Goal: Transaction & Acquisition: Purchase product/service

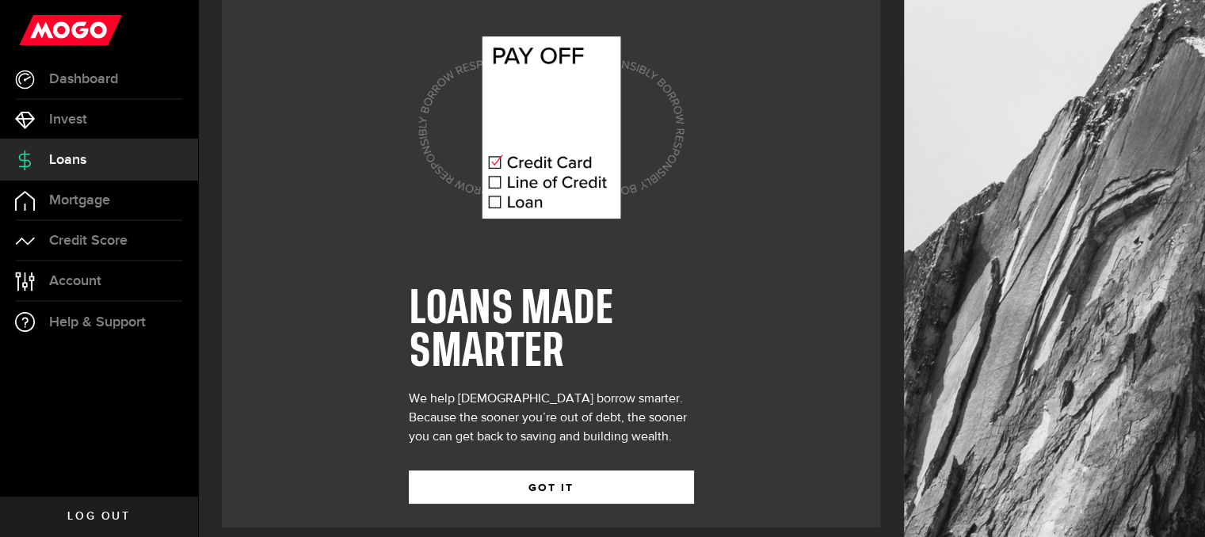
scroll to position [36, 0]
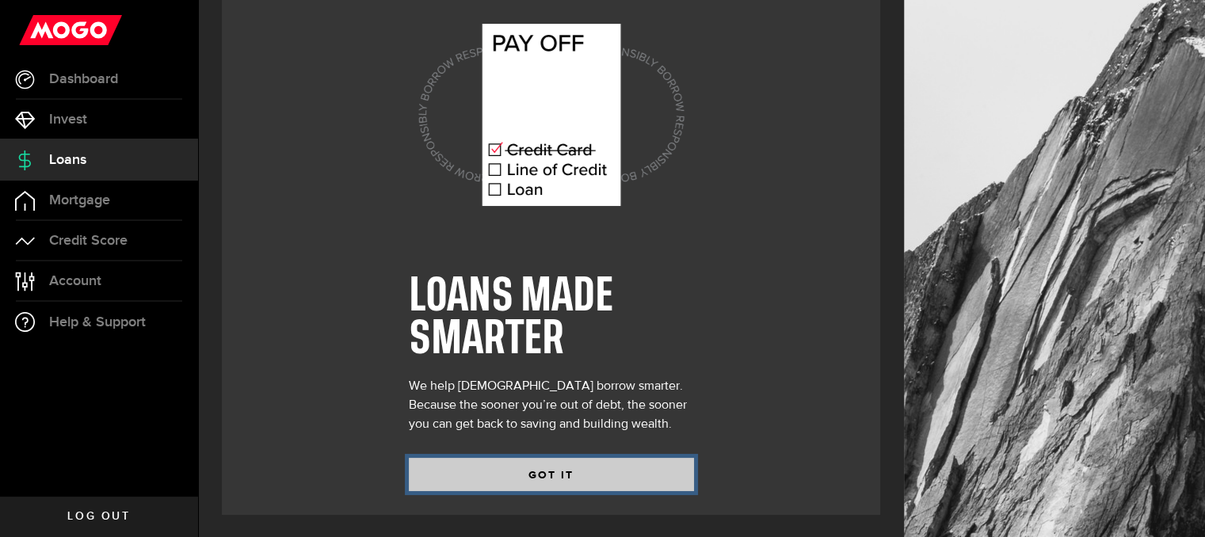
click at [625, 489] on button "GOT IT" at bounding box center [551, 474] width 285 height 33
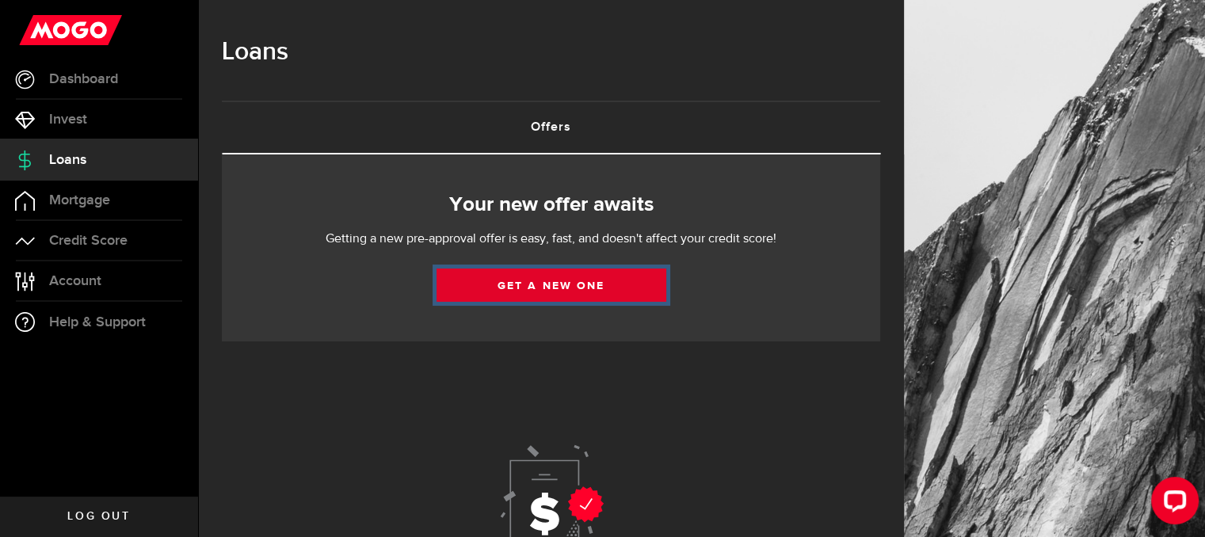
click at [573, 279] on link "Get a new one" at bounding box center [551, 284] width 230 height 33
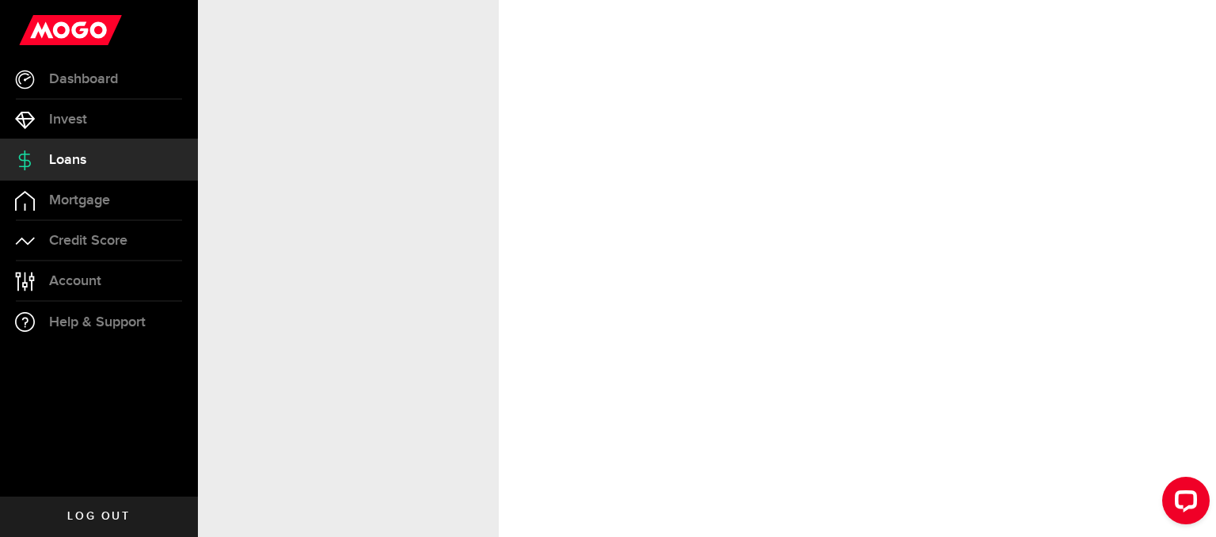
select select "Employed"
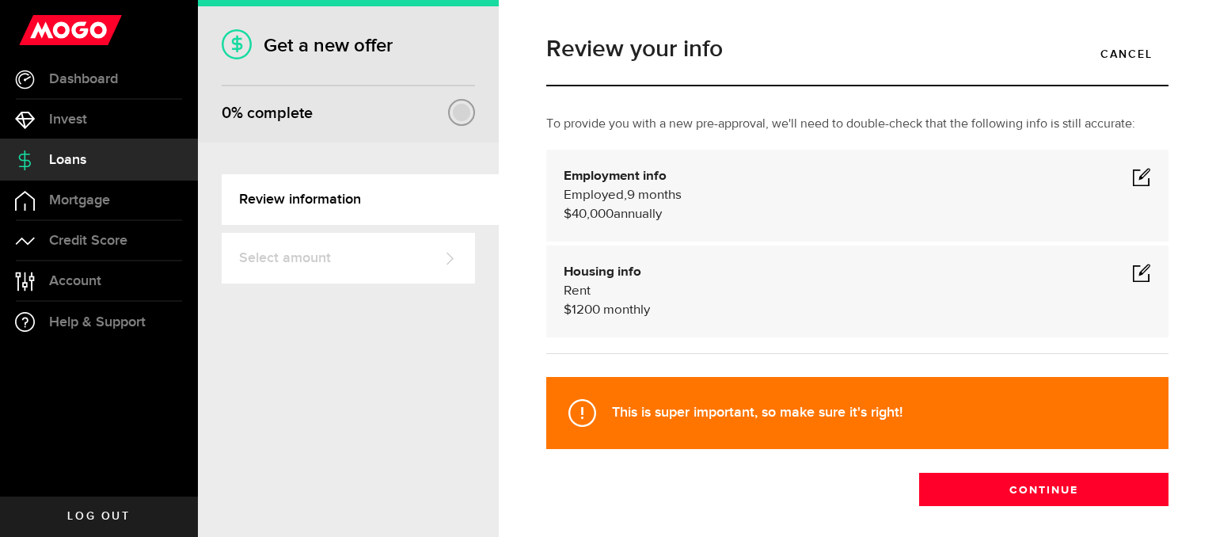
click at [1133, 175] on span at bounding box center [1142, 176] width 19 height 19
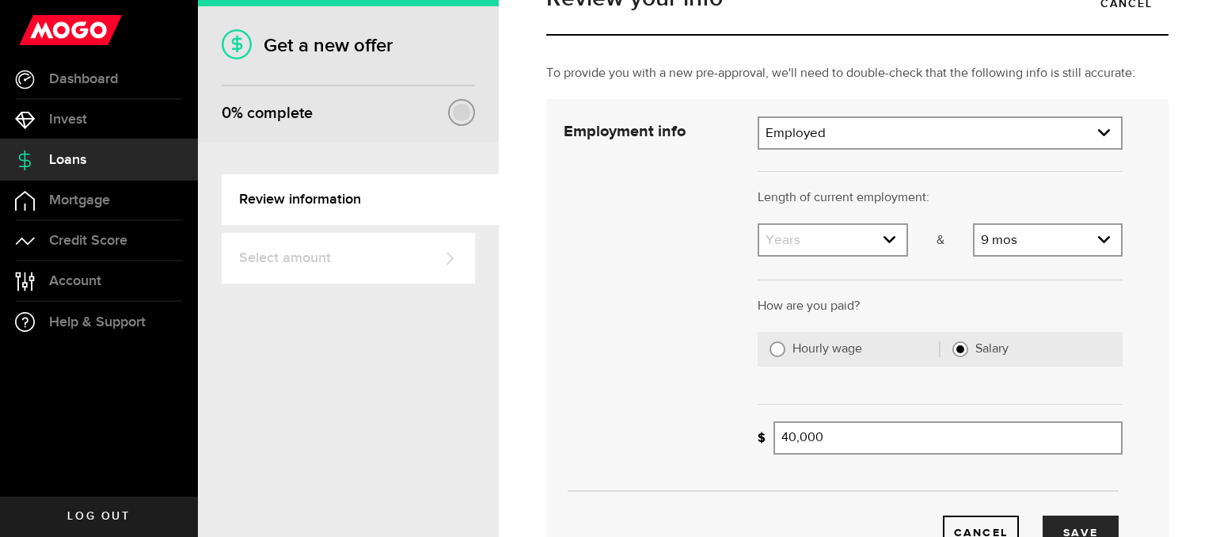
scroll to position [79, 0]
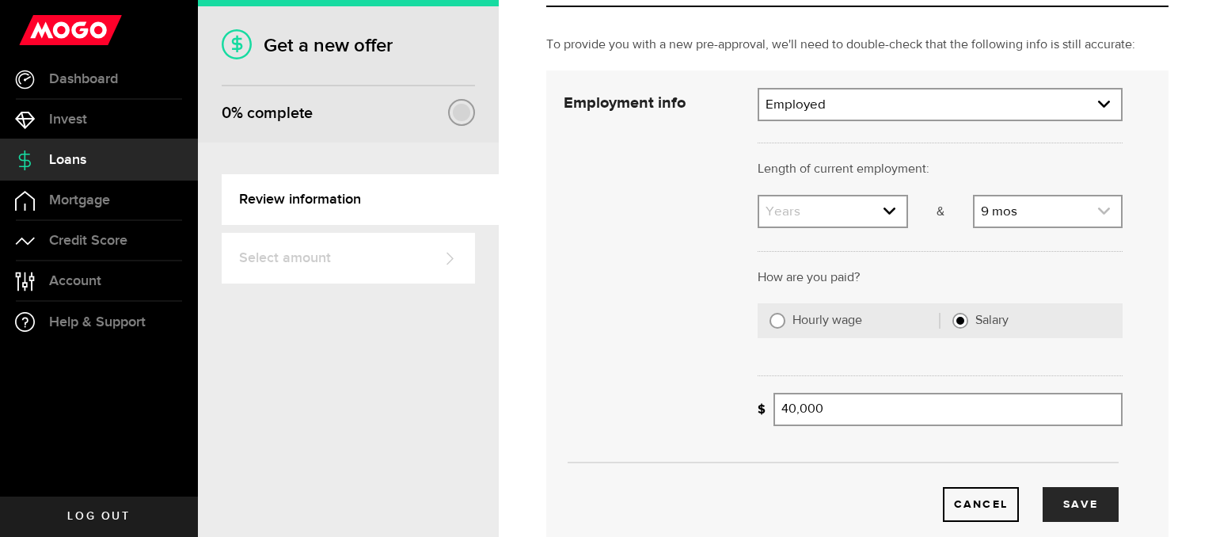
click at [998, 215] on link "expand select" at bounding box center [1048, 211] width 147 height 30
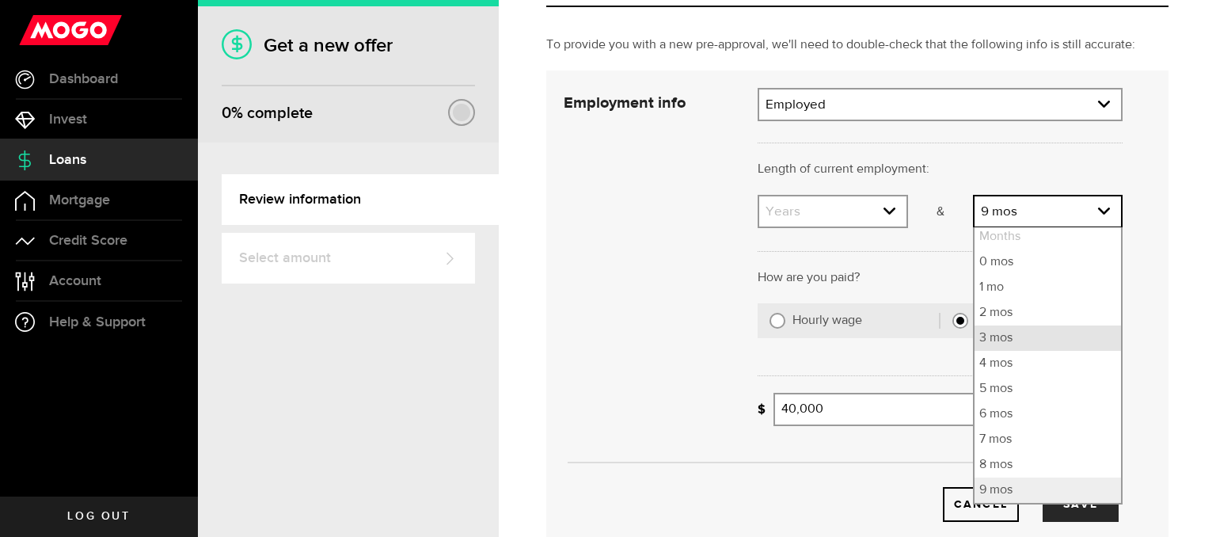
click at [1011, 333] on li "3 mos" at bounding box center [1048, 338] width 147 height 25
select select "3"
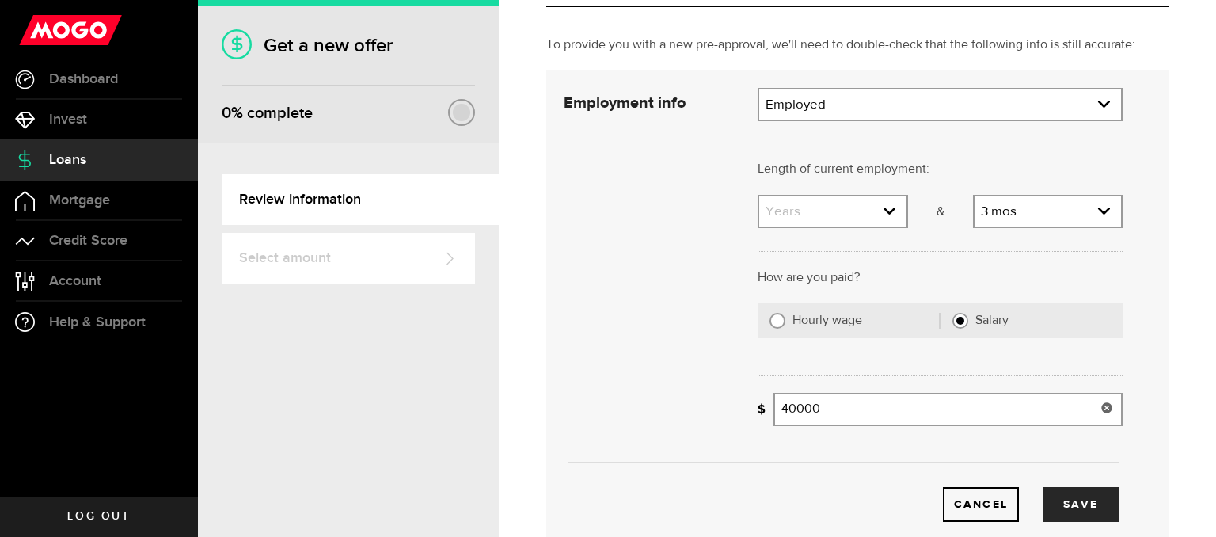
drag, startPoint x: 847, startPoint y: 402, endPoint x: 687, endPoint y: 398, distance: 159.2
click at [688, 398] on div "Employment info Employment type What's your employment situation like? Employed…" at bounding box center [843, 305] width 583 height 434
click at [1059, 493] on button "Save" at bounding box center [1081, 504] width 76 height 35
type input "70,000"
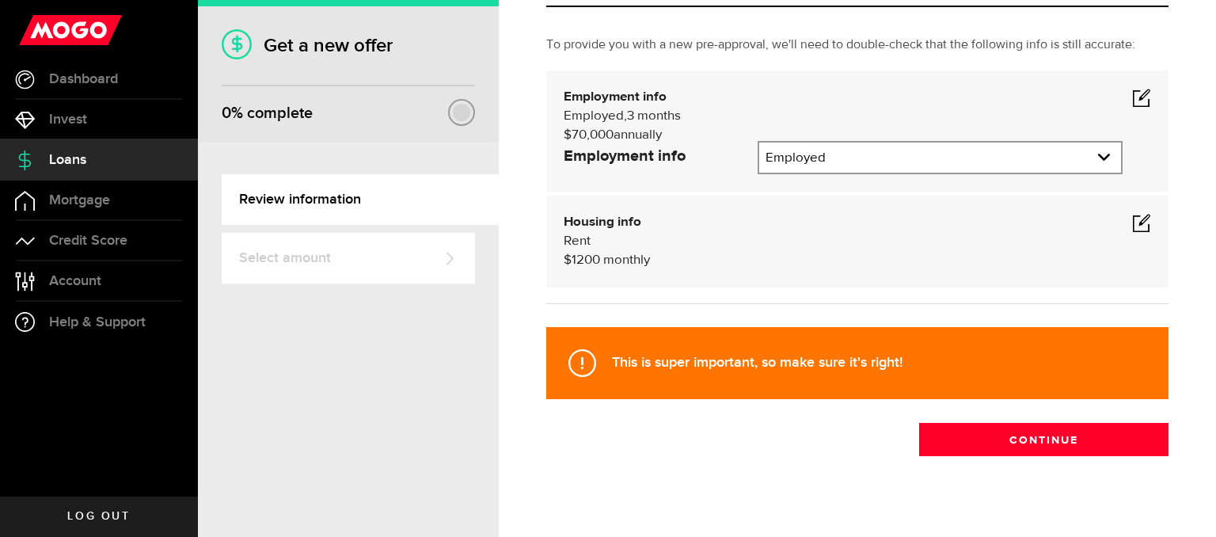
scroll to position [70, 0]
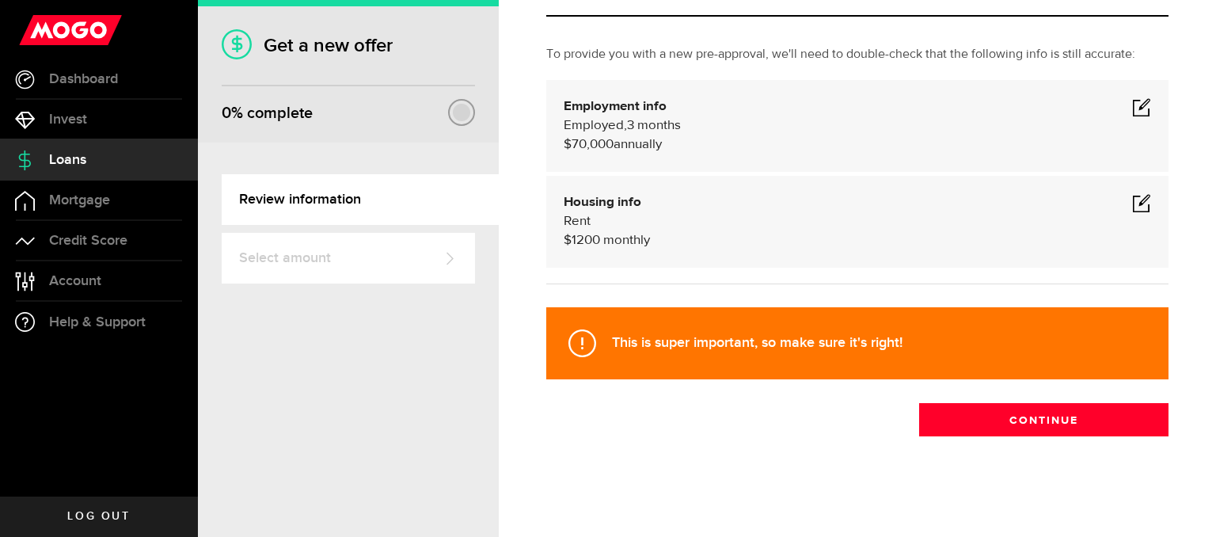
click at [1134, 207] on span at bounding box center [1142, 202] width 19 height 19
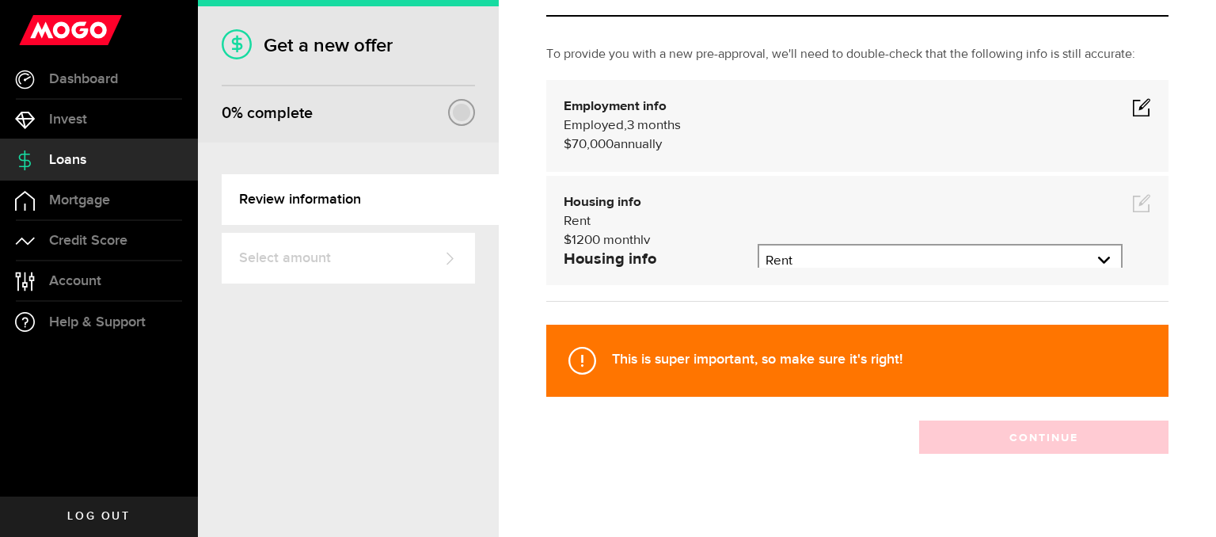
scroll to position [79, 0]
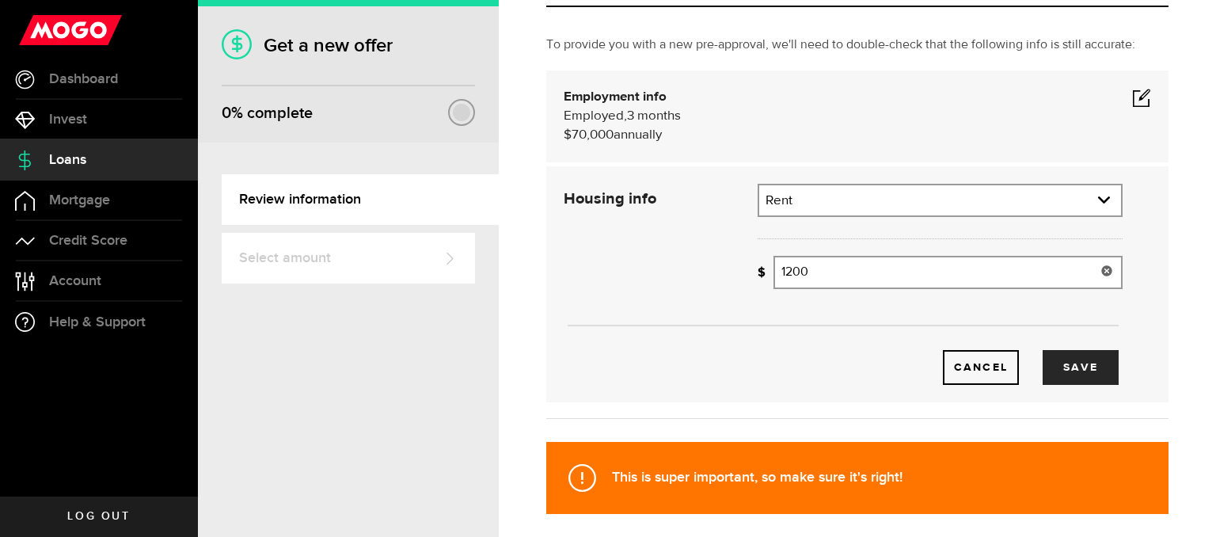
drag, startPoint x: 832, startPoint y: 274, endPoint x: 630, endPoint y: 276, distance: 202.0
click at [630, 276] on div "Housing info Residential status What's your residential status? Rent Residentia…" at bounding box center [843, 284] width 583 height 201
click at [1112, 365] on div "Cancel Save" at bounding box center [843, 343] width 607 height 84
type input "1,000"
click at [1106, 367] on button "Save" at bounding box center [1081, 367] width 76 height 35
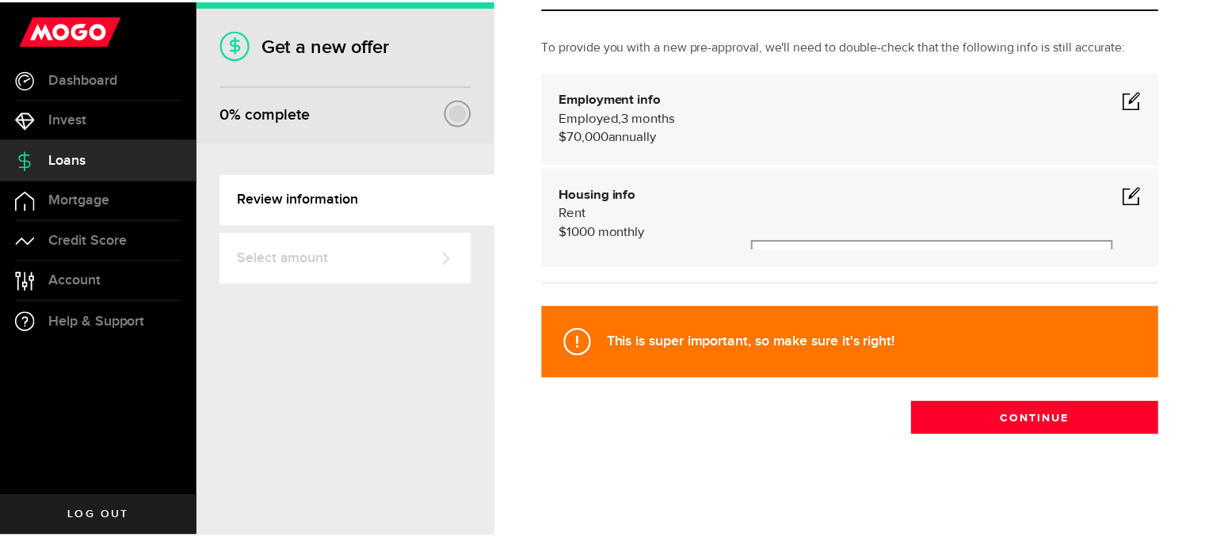
scroll to position [70, 0]
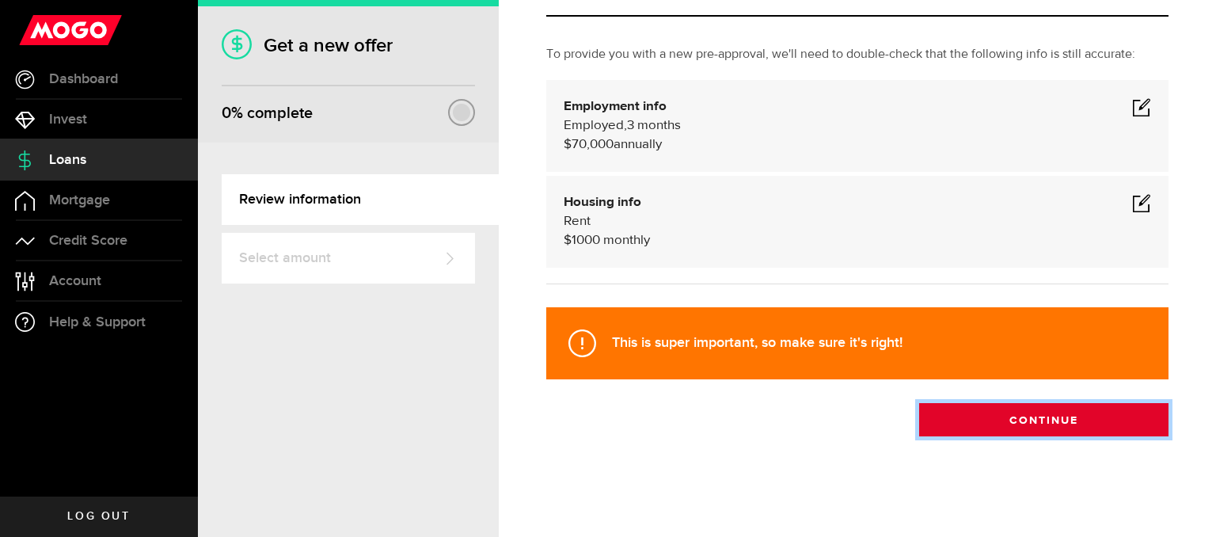
click at [968, 413] on button "Continue" at bounding box center [1043, 419] width 249 height 33
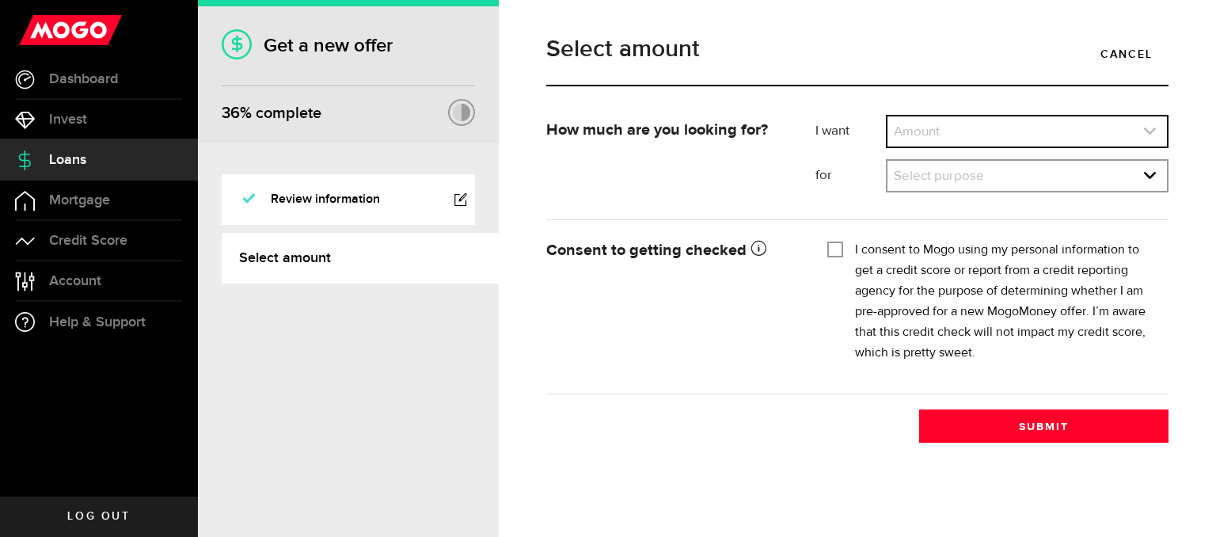
click at [979, 132] on link "expand select" at bounding box center [1028, 131] width 280 height 30
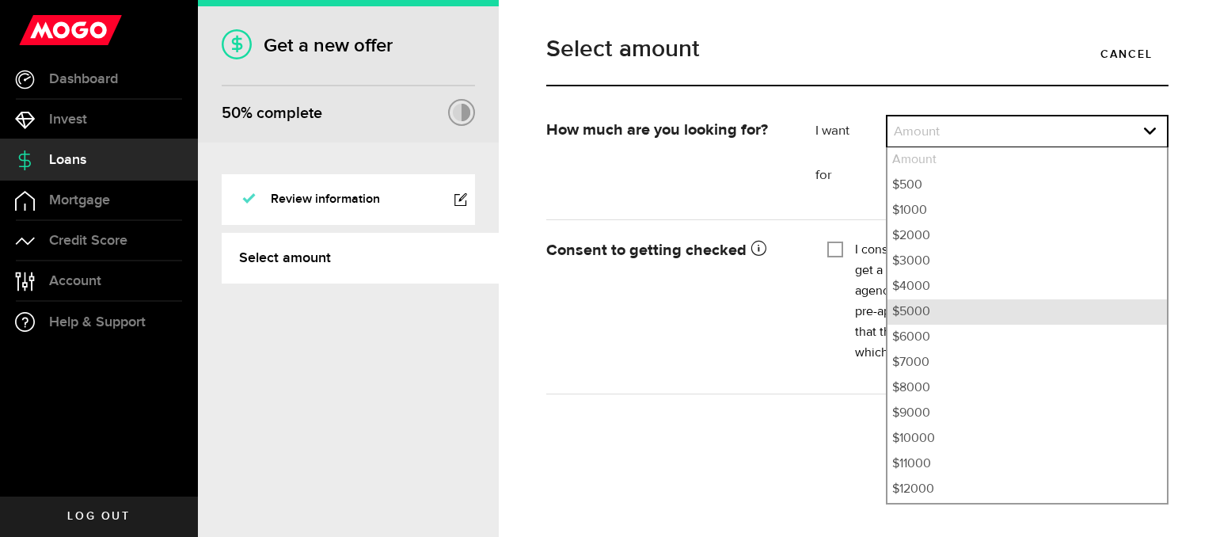
click at [947, 312] on li "$5000" at bounding box center [1028, 311] width 280 height 25
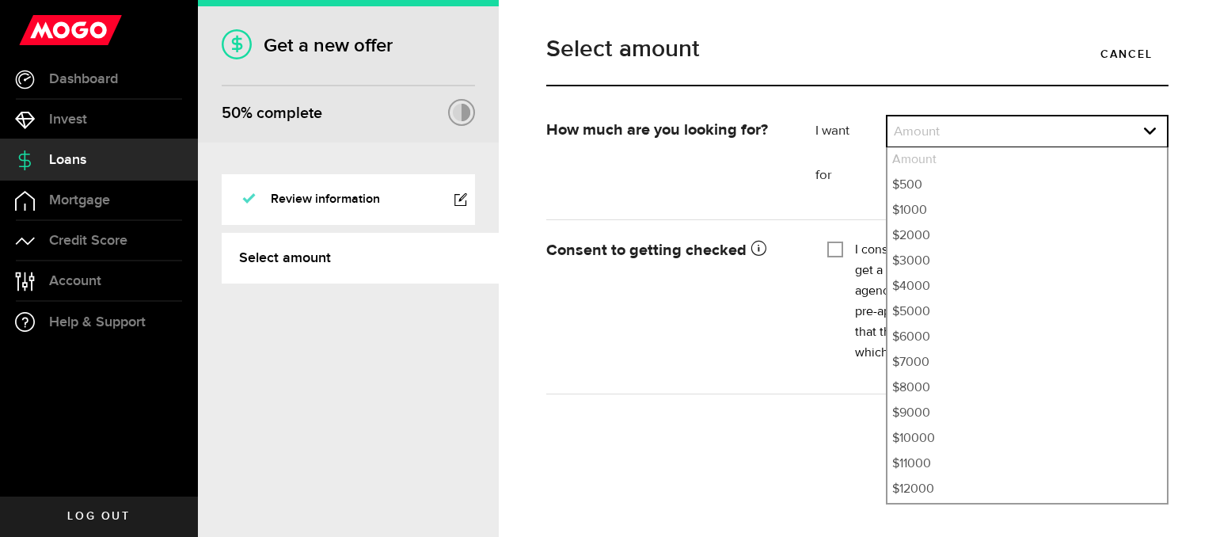
select select "5000"
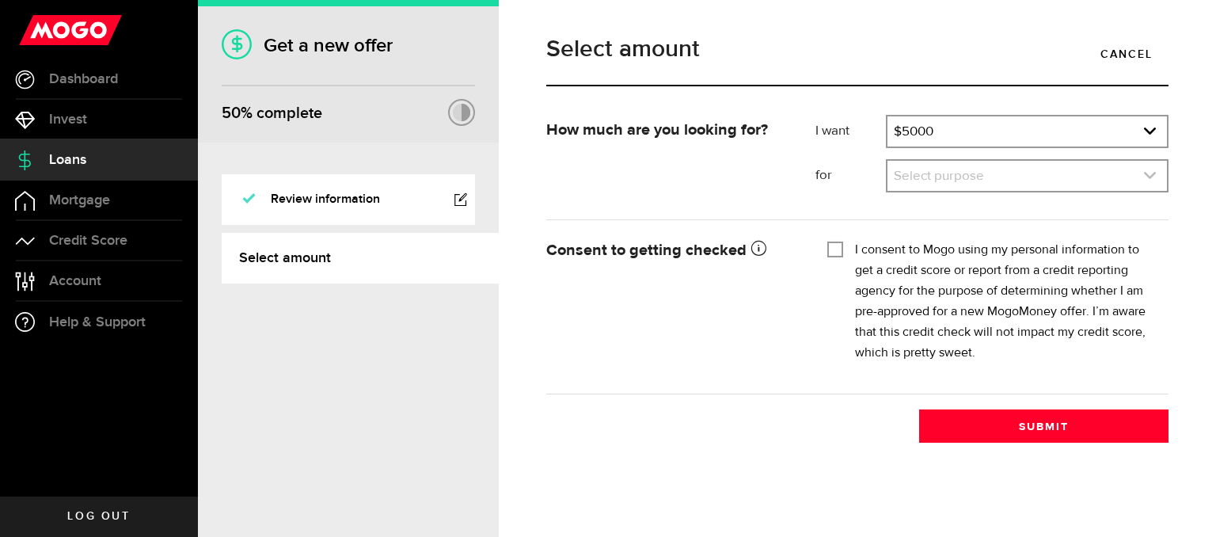
click at [967, 181] on link "expand select" at bounding box center [1028, 176] width 280 height 30
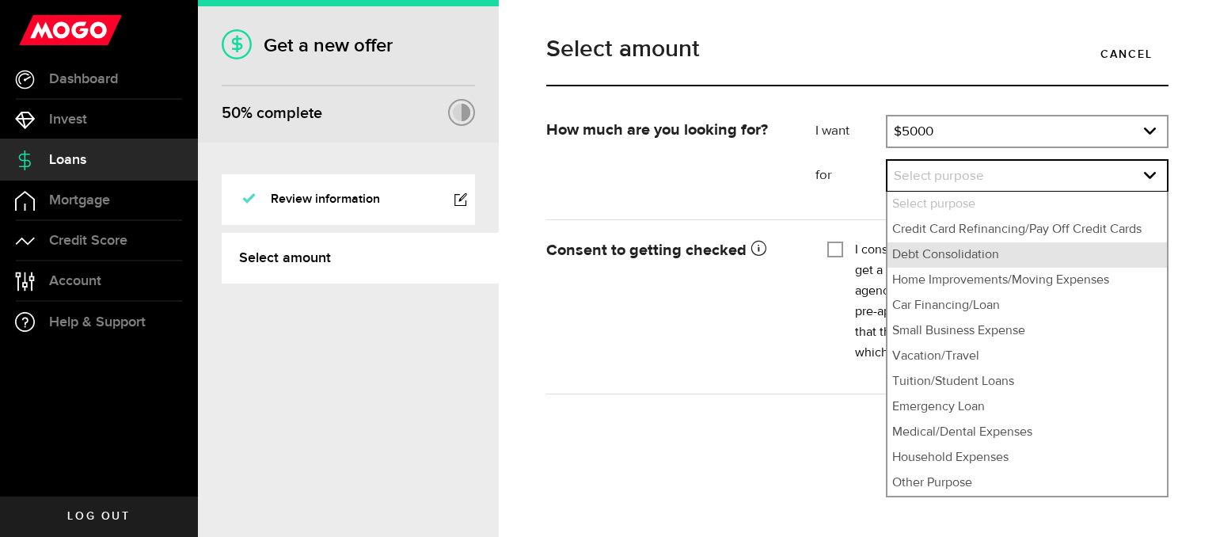
click at [969, 242] on ul "Select purpose Credit Card Refinancing/Pay Off Credit Cards Debt Consolidation …" at bounding box center [1027, 345] width 283 height 306
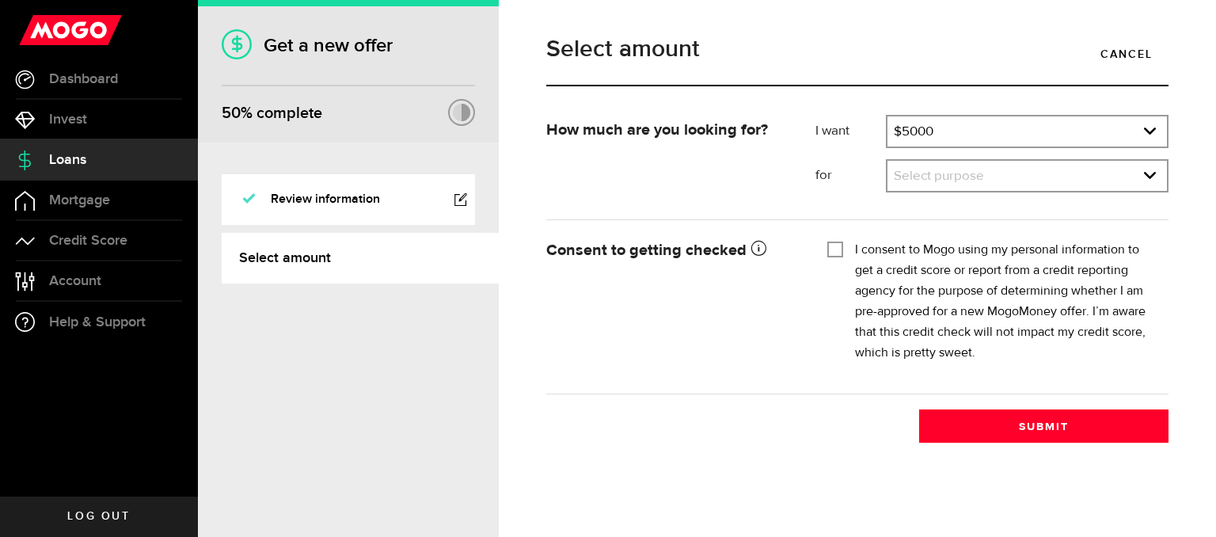
click at [839, 254] on input "I consent to Mogo using my personal information to get a credit score or report…" at bounding box center [836, 248] width 16 height 16
checkbox input "true"
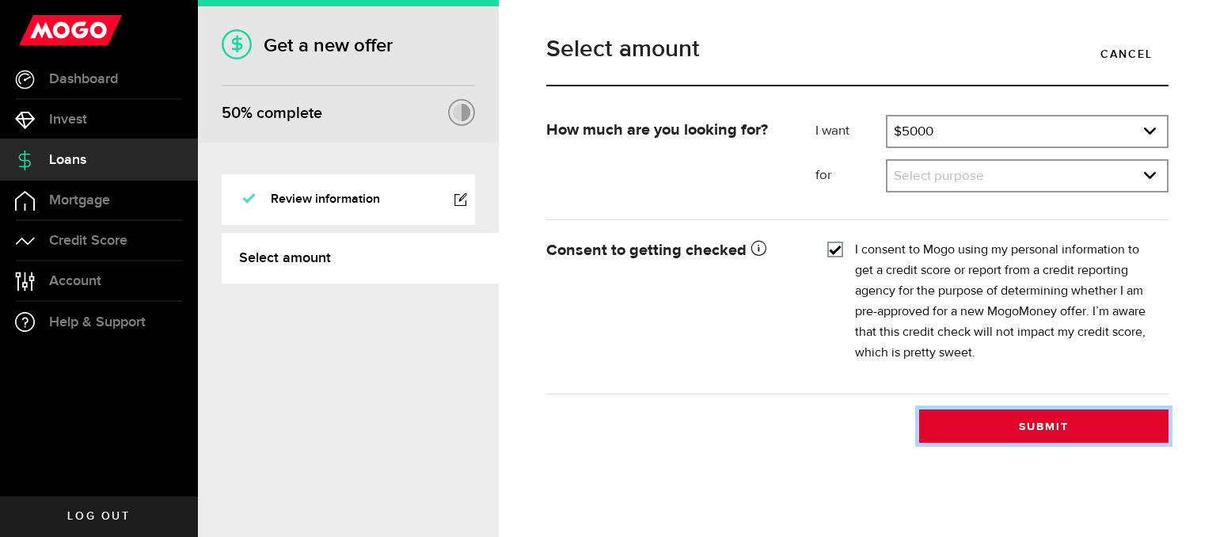
click at [965, 425] on button "Submit" at bounding box center [1043, 425] width 249 height 33
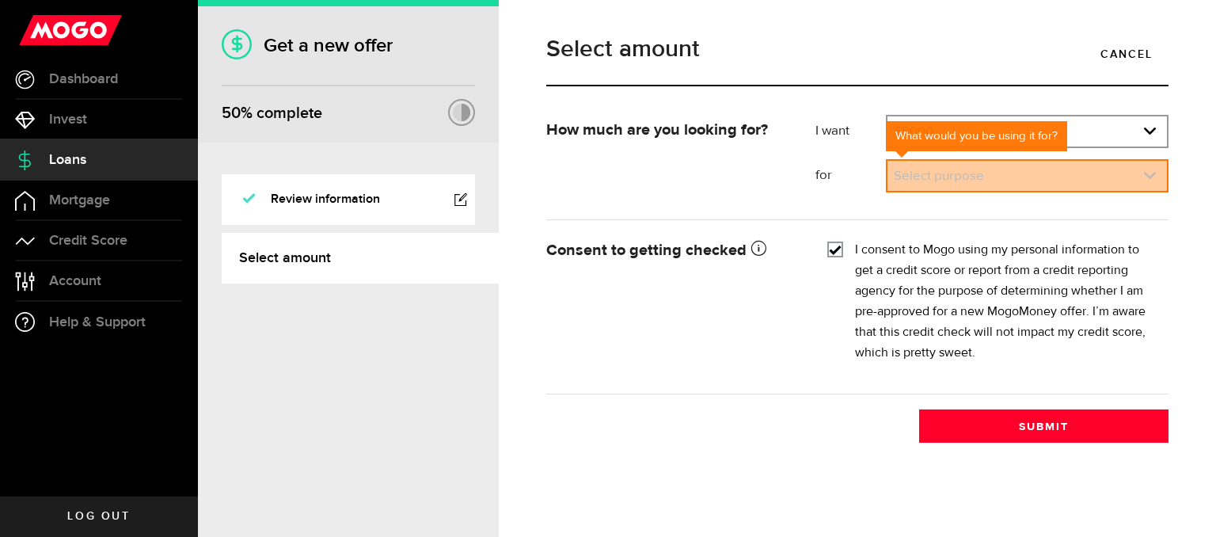
click at [965, 182] on link "expand select" at bounding box center [1028, 176] width 280 height 30
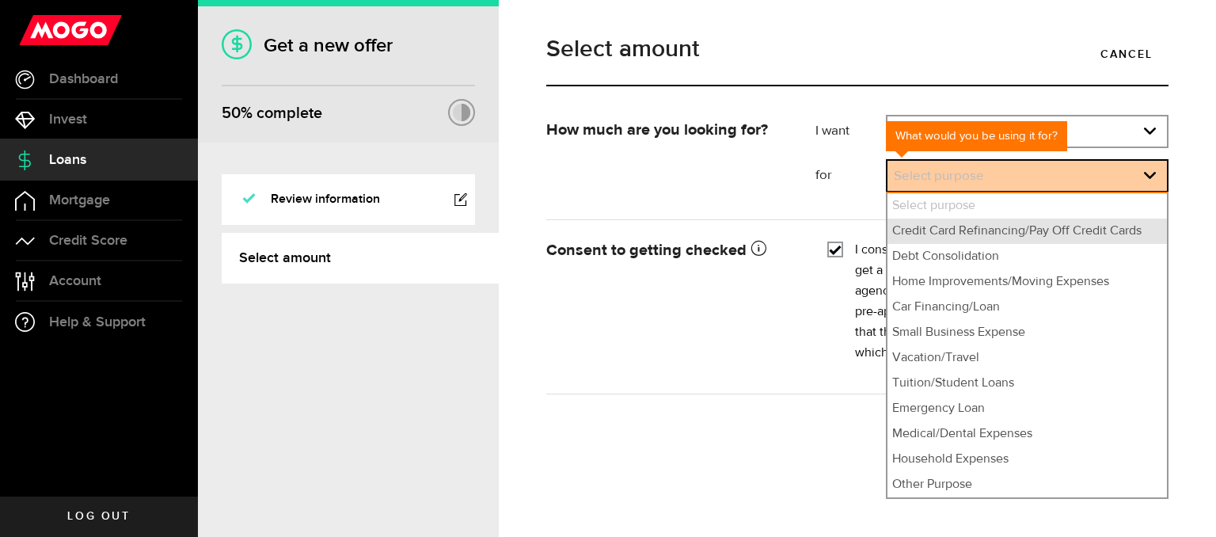
click at [957, 238] on li "Credit Card Refinancing/Pay Off Credit Cards" at bounding box center [1028, 231] width 280 height 25
select select "Credit Card Refinancing/Pay Off Credit Cards"
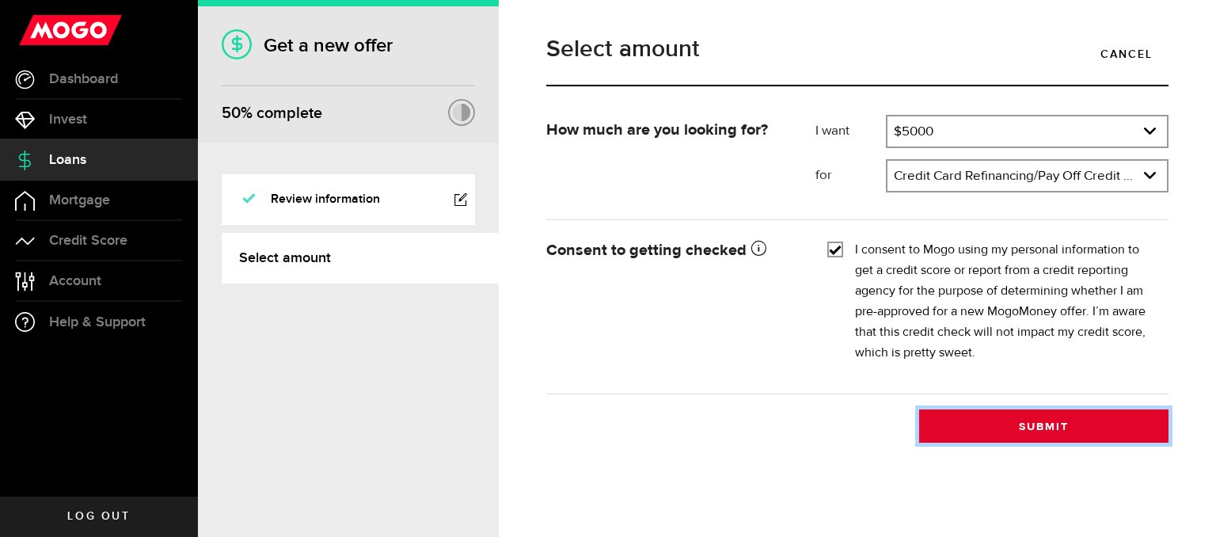
click at [969, 414] on button "Submit" at bounding box center [1043, 425] width 249 height 33
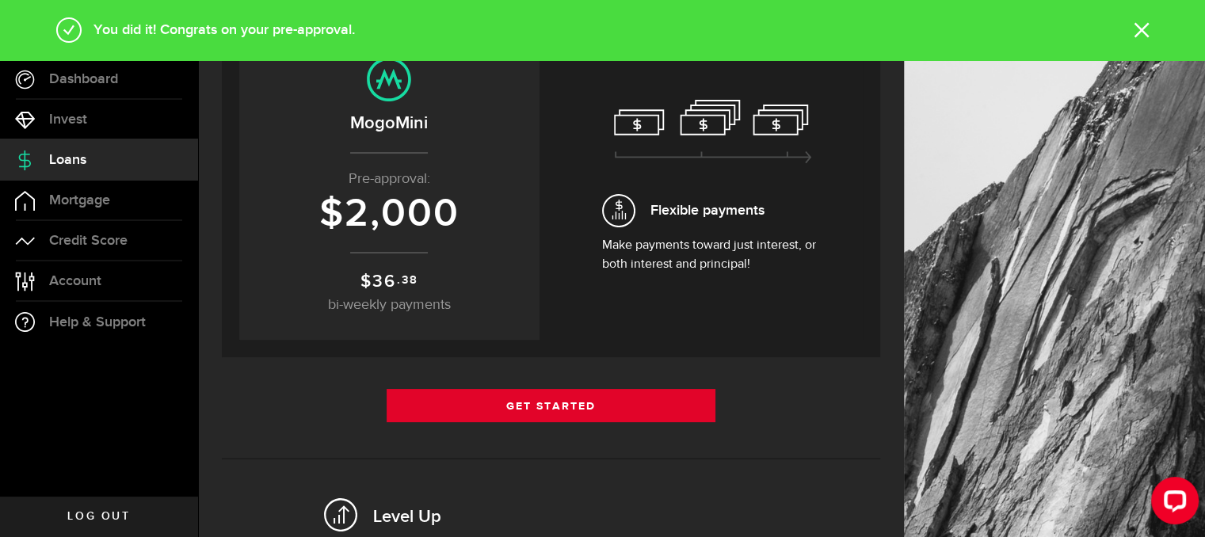
scroll to position [158, 0]
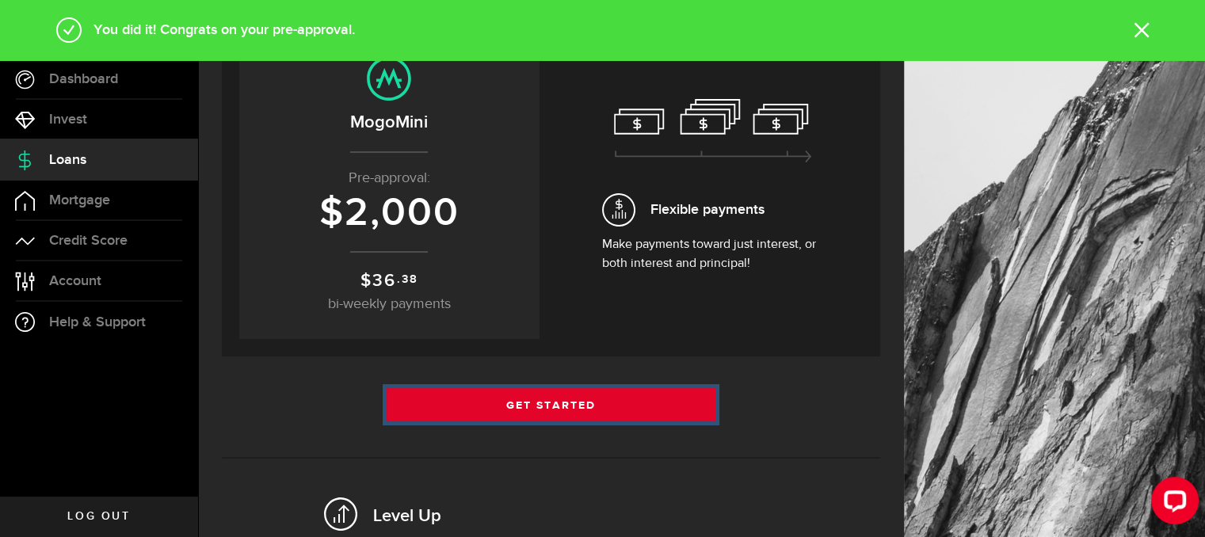
click at [520, 398] on link "Get Started" at bounding box center [550, 404] width 329 height 33
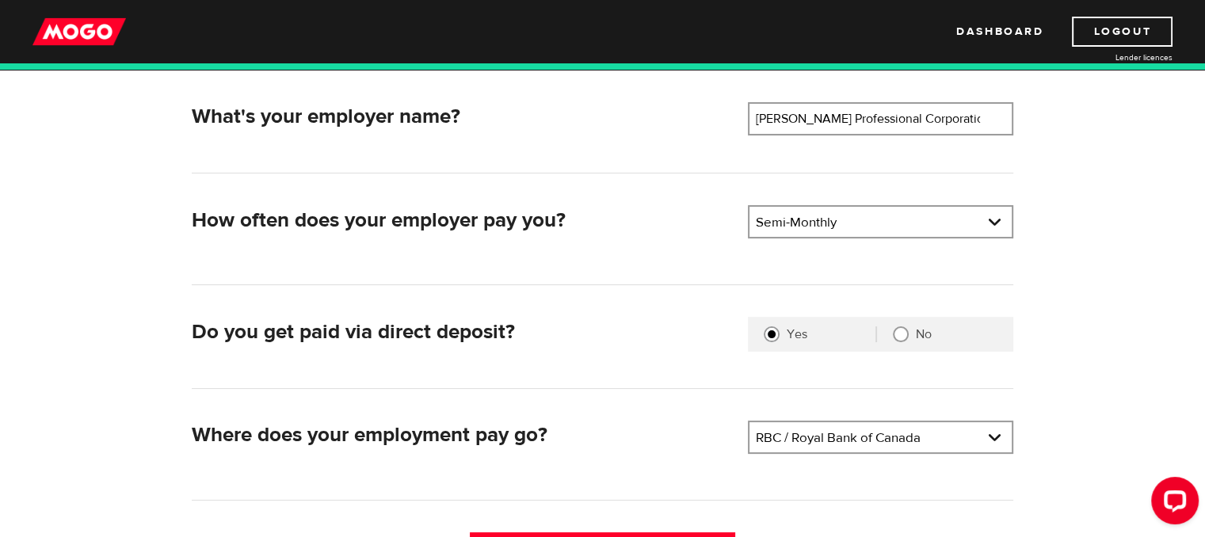
scroll to position [238, 0]
click at [982, 121] on link at bounding box center [996, 117] width 32 height 33
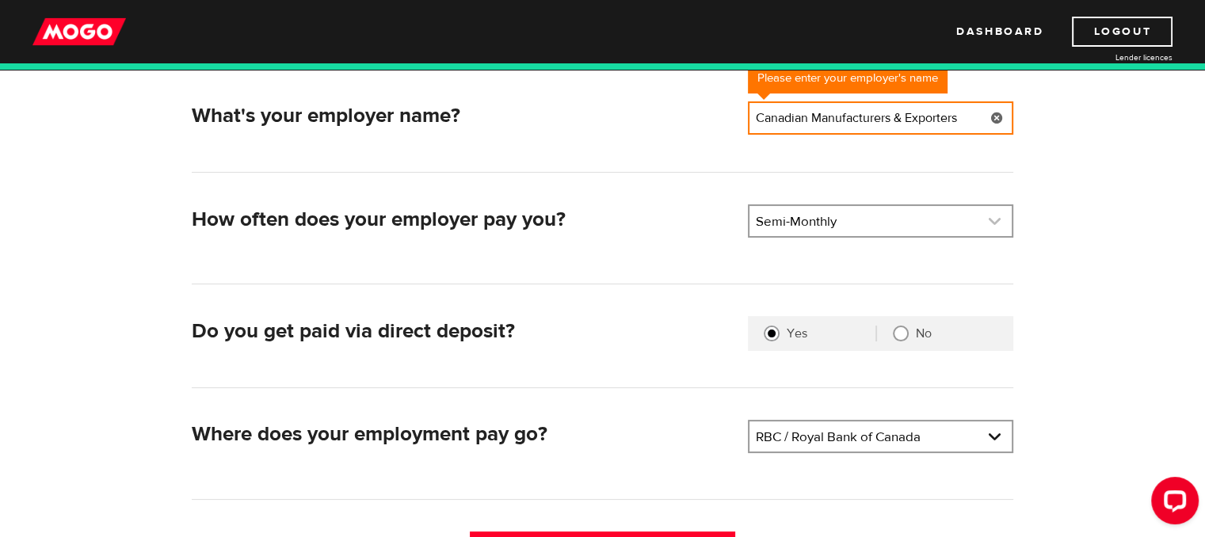
type input "Canadian Manufacturers & Exporters"
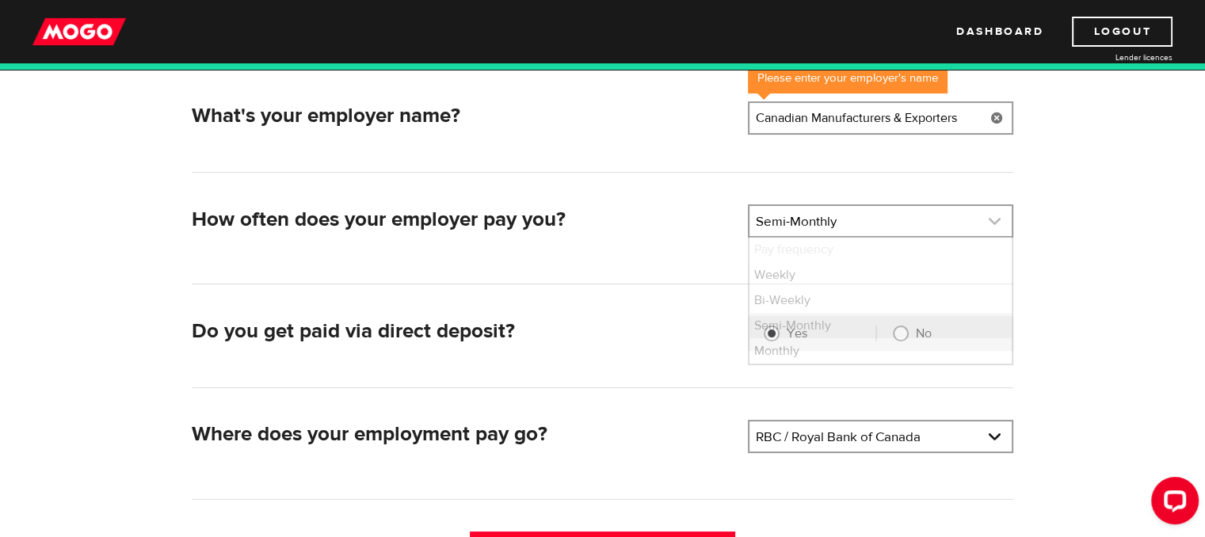
click at [932, 232] on link at bounding box center [880, 221] width 262 height 30
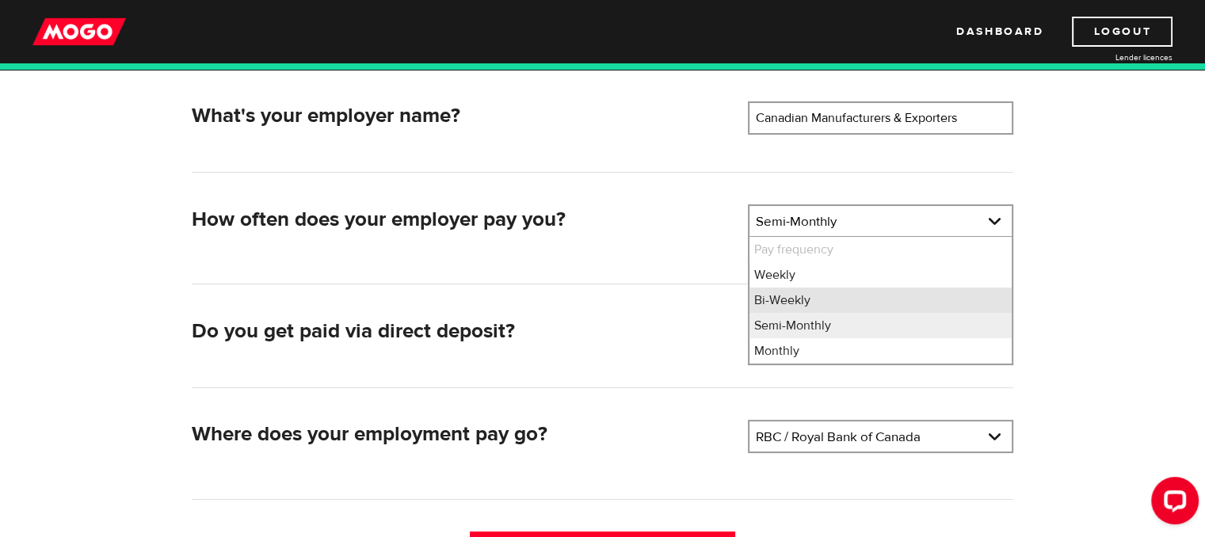
click at [915, 301] on li "Bi-Weekly" at bounding box center [880, 299] width 262 height 25
select select "2"
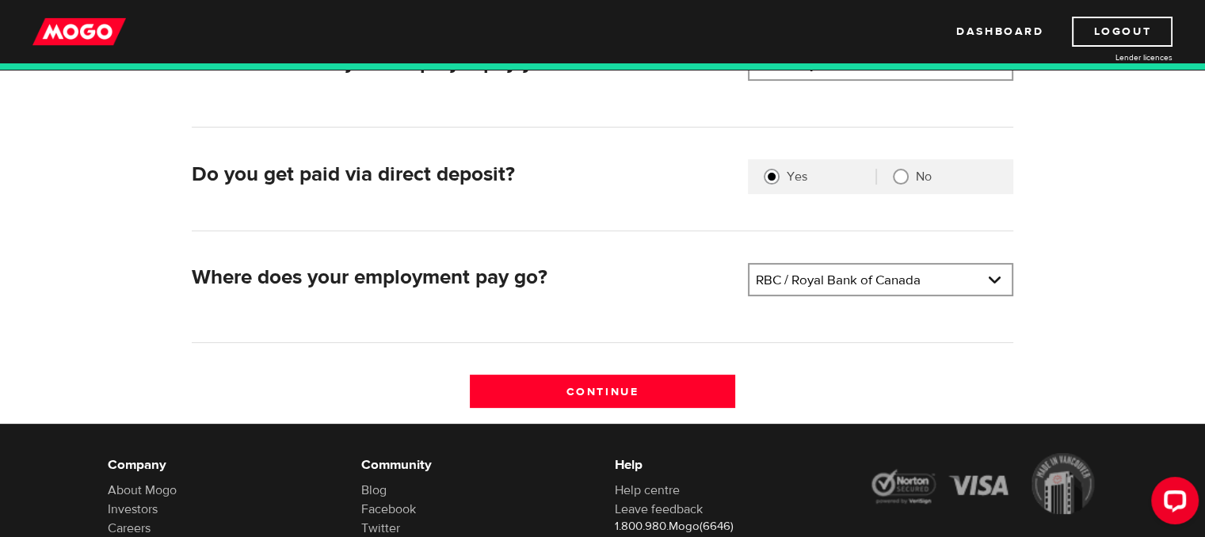
scroll to position [396, 0]
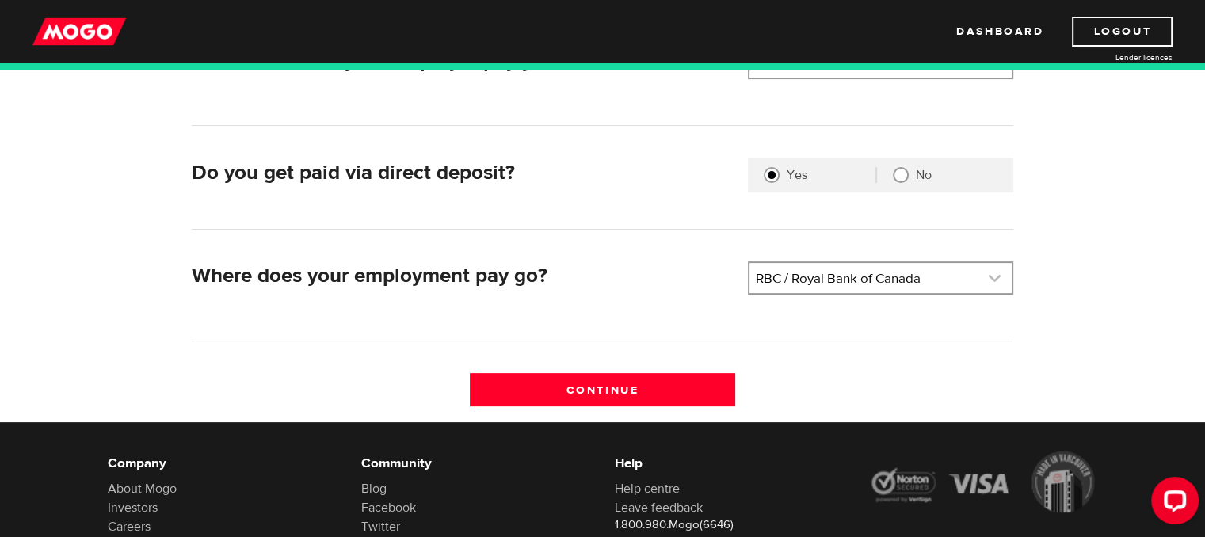
click at [830, 278] on link at bounding box center [880, 278] width 262 height 30
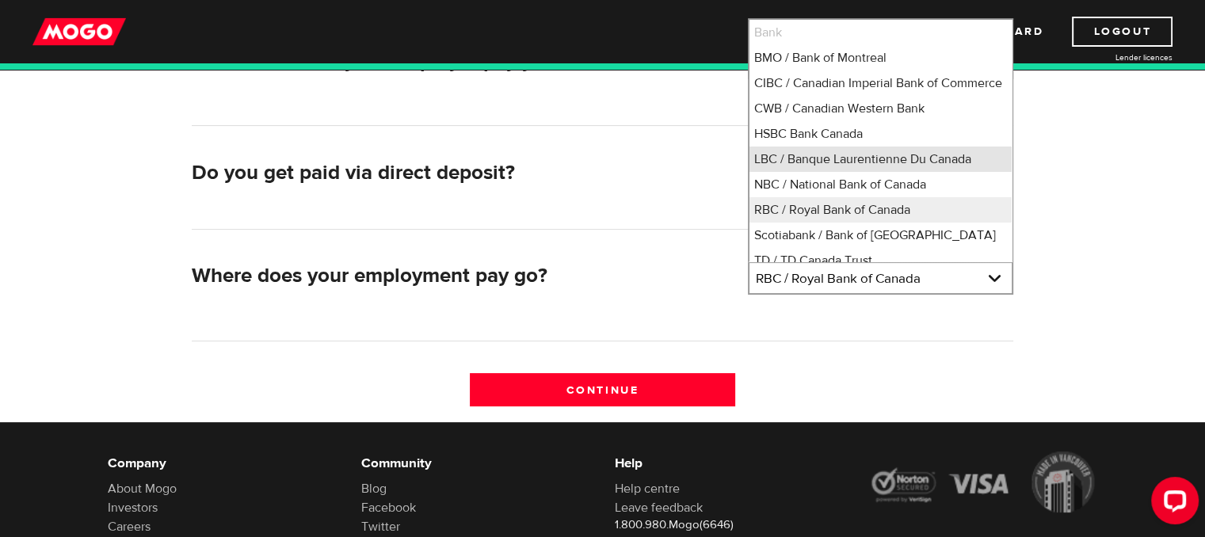
scroll to position [5, 0]
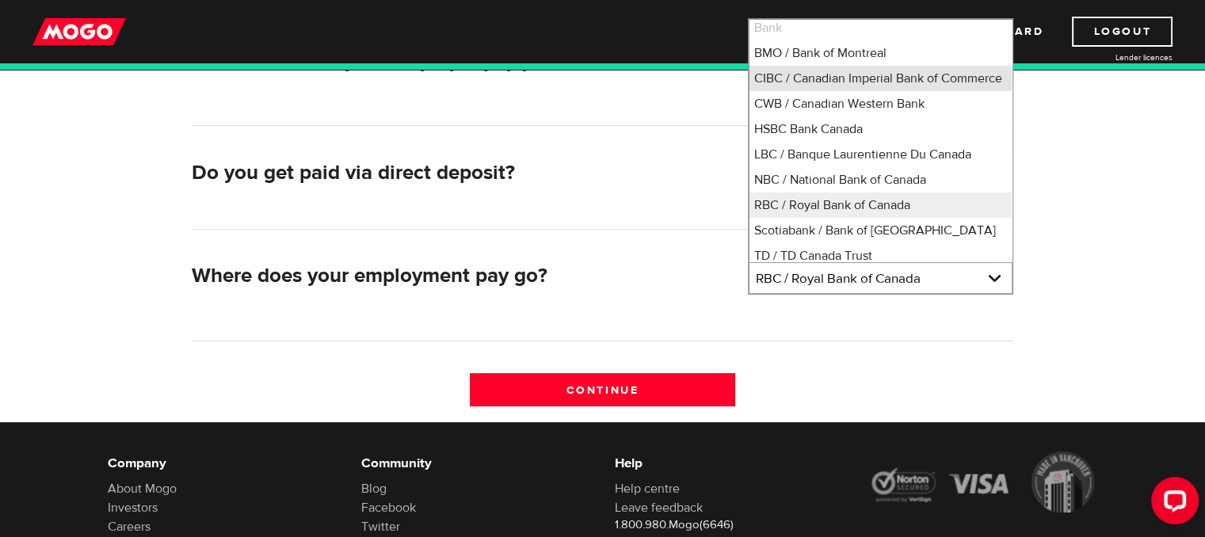
click at [840, 74] on li "CIBC / Canadian Imperial Bank of Commerce" at bounding box center [880, 78] width 262 height 25
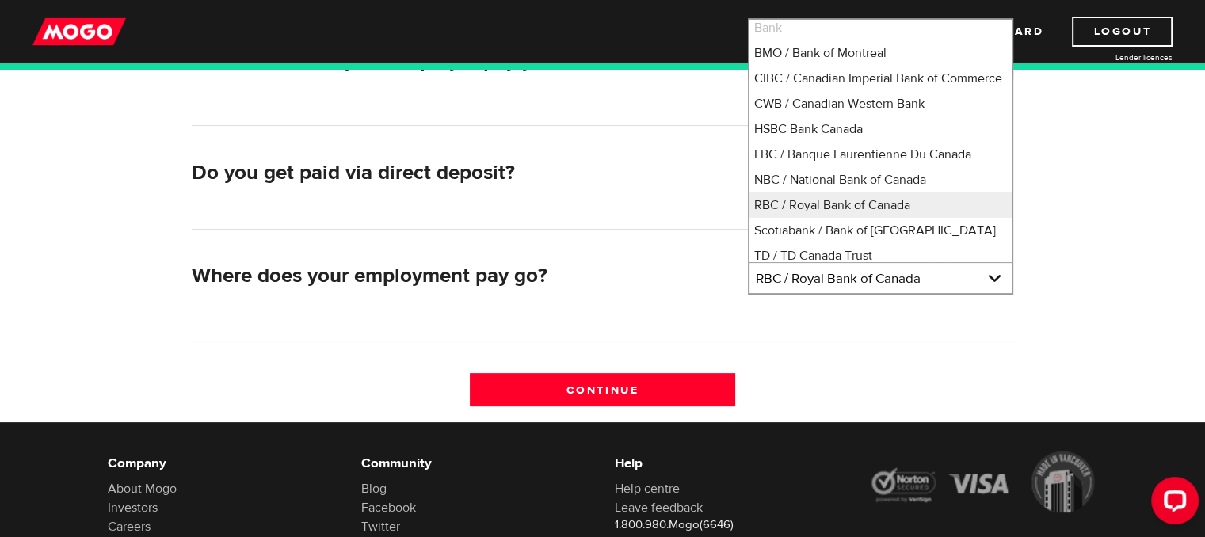
select select "4"
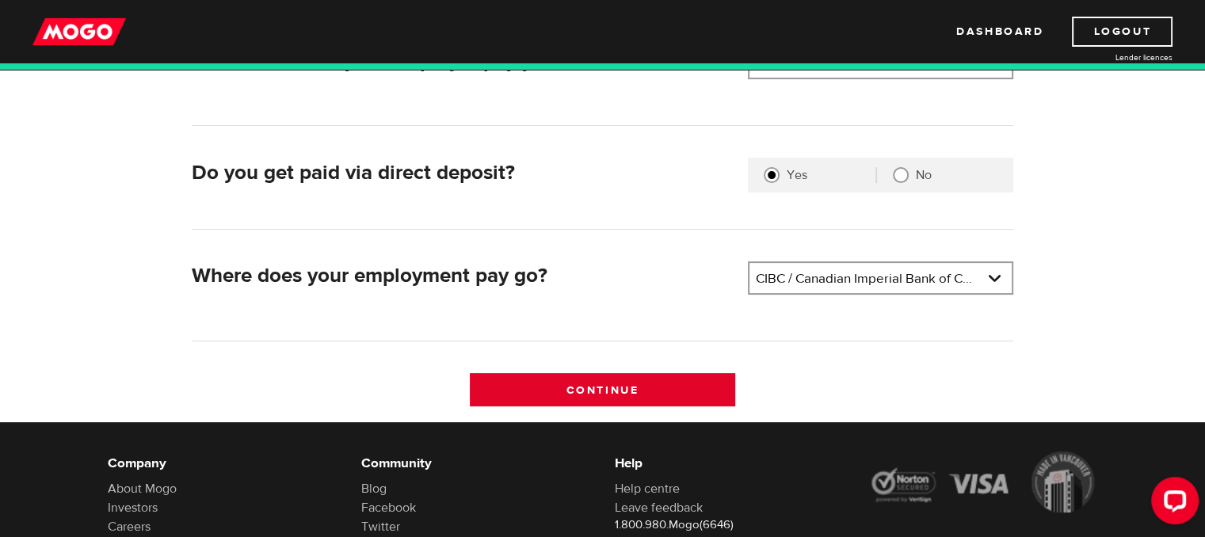
click at [633, 394] on input "Continue" at bounding box center [602, 389] width 265 height 33
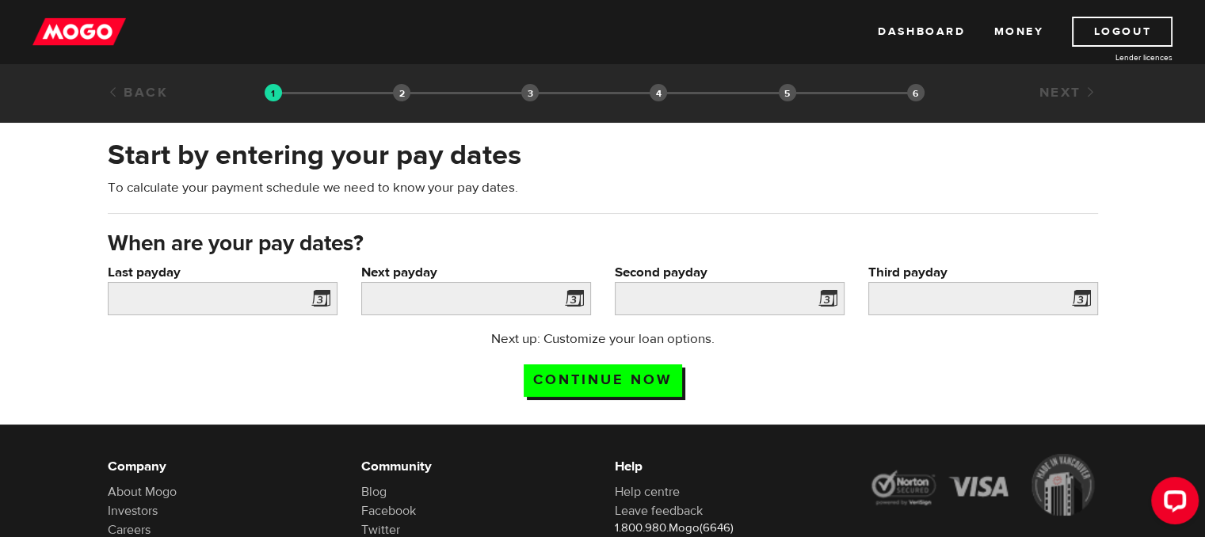
click at [324, 298] on span at bounding box center [318, 300] width 24 height 25
click at [314, 298] on span at bounding box center [318, 300] width 24 height 25
click at [296, 299] on input "Last payday" at bounding box center [223, 298] width 230 height 33
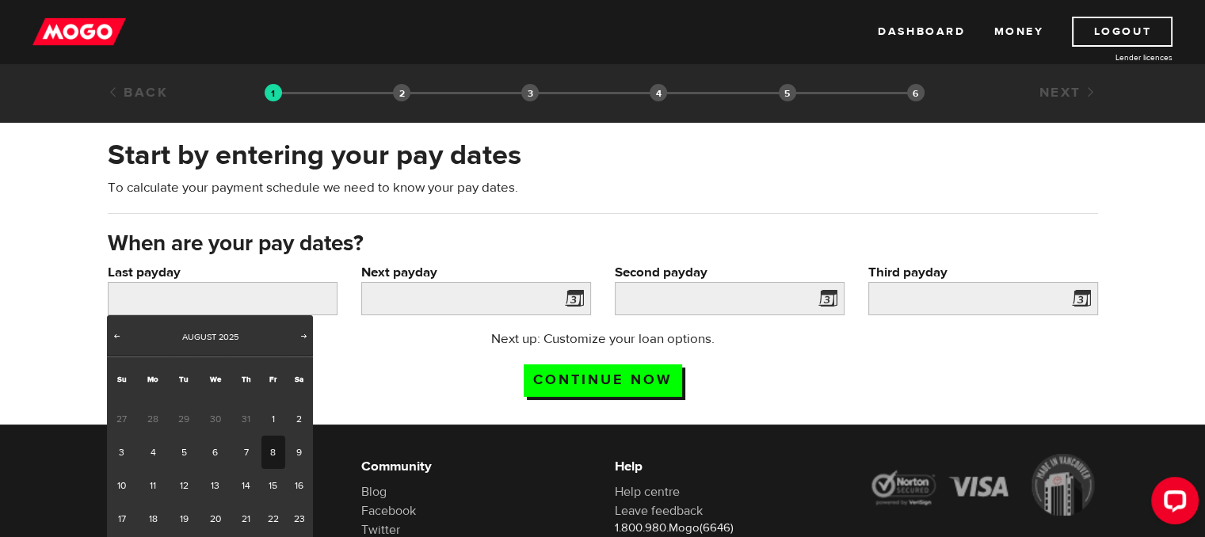
click at [270, 452] on link "8" at bounding box center [273, 452] width 25 height 33
type input "[DATE]"
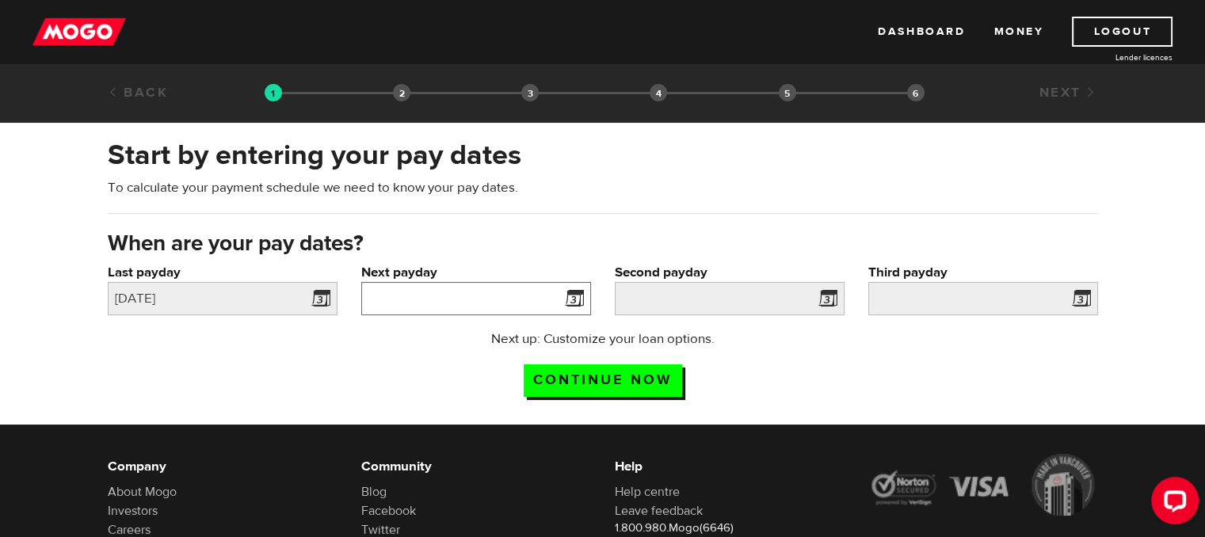
click at [526, 305] on input "Next payday" at bounding box center [476, 298] width 230 height 33
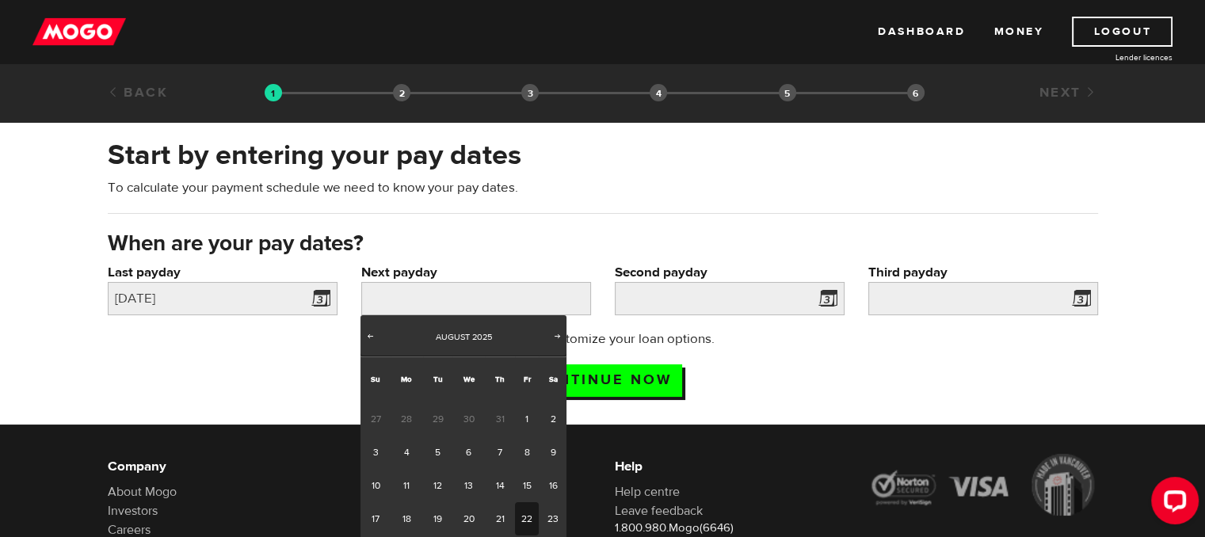
click at [520, 508] on link "22" at bounding box center [527, 518] width 25 height 33
type input "[DATE]"
type input "2025/9/19"
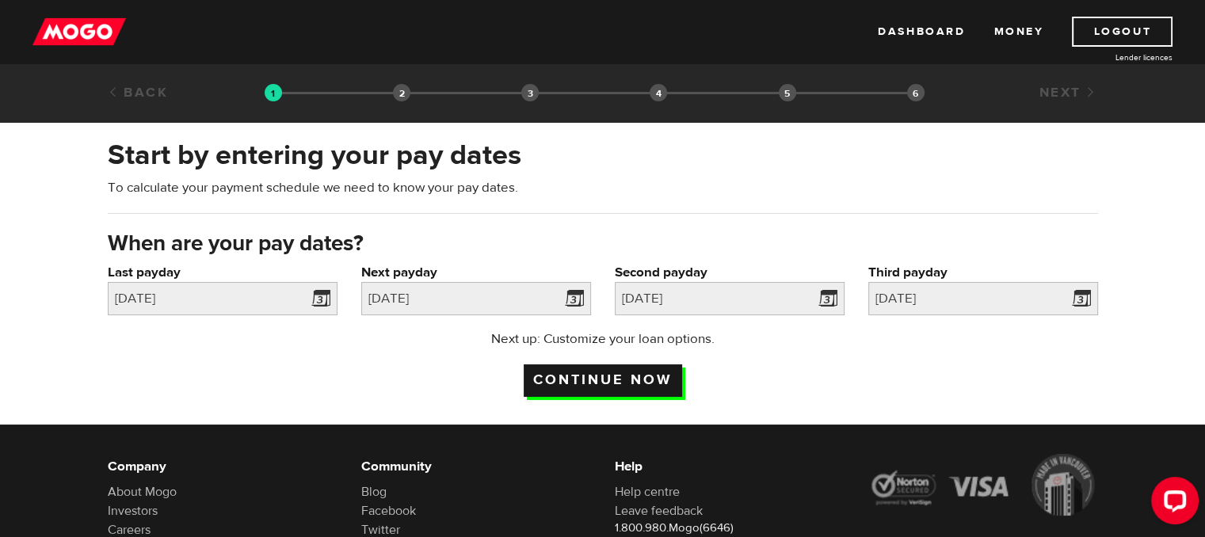
click at [676, 375] on input "Continue now" at bounding box center [602, 380] width 158 height 32
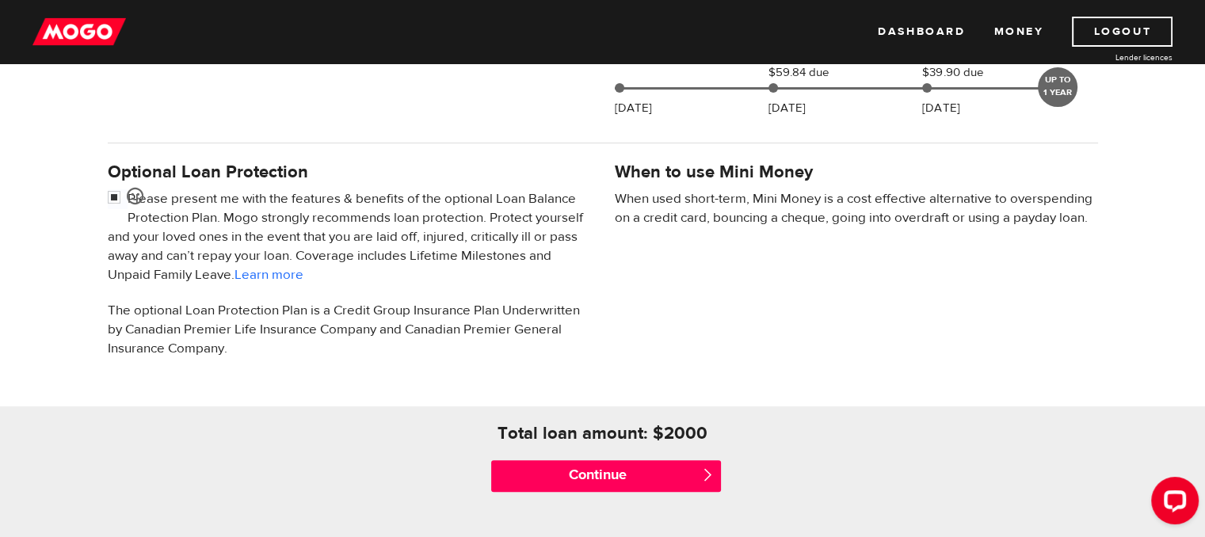
scroll to position [554, 0]
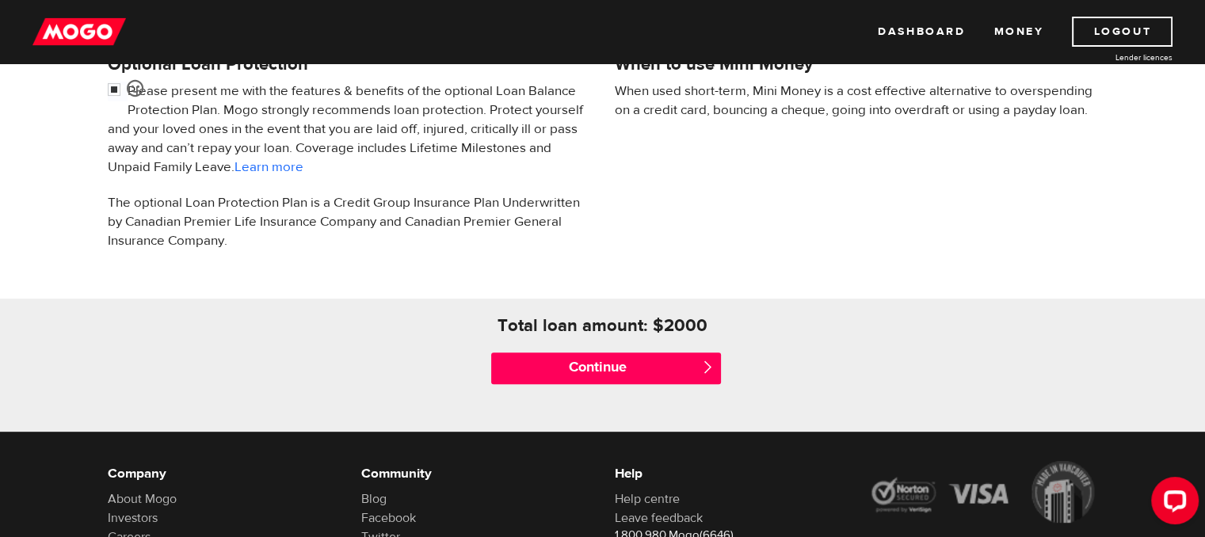
click at [708, 362] on span "" at bounding box center [707, 366] width 13 height 13
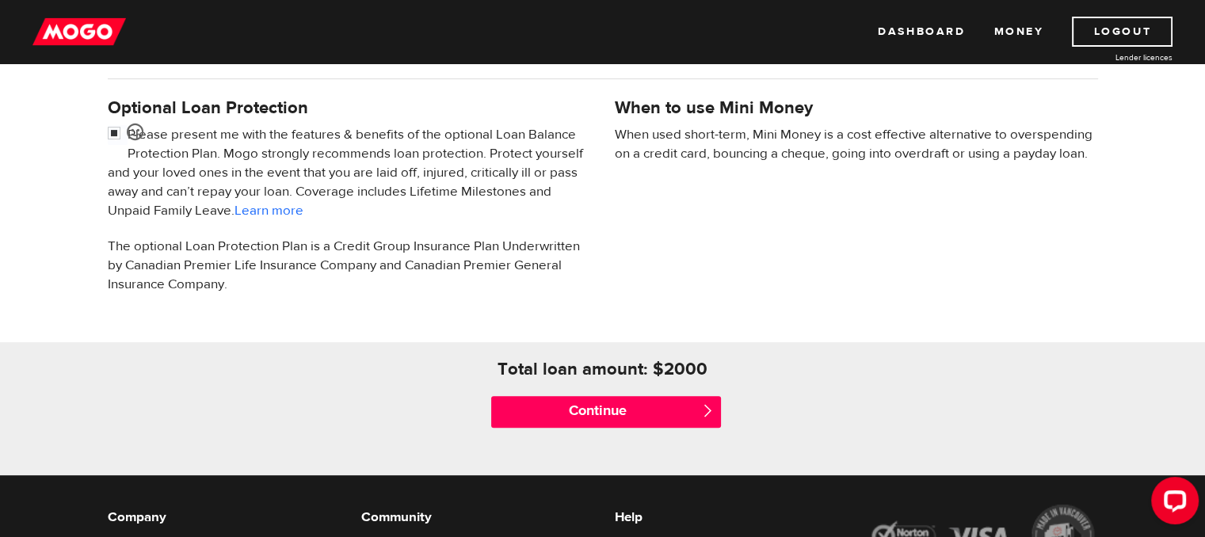
scroll to position [475, 0]
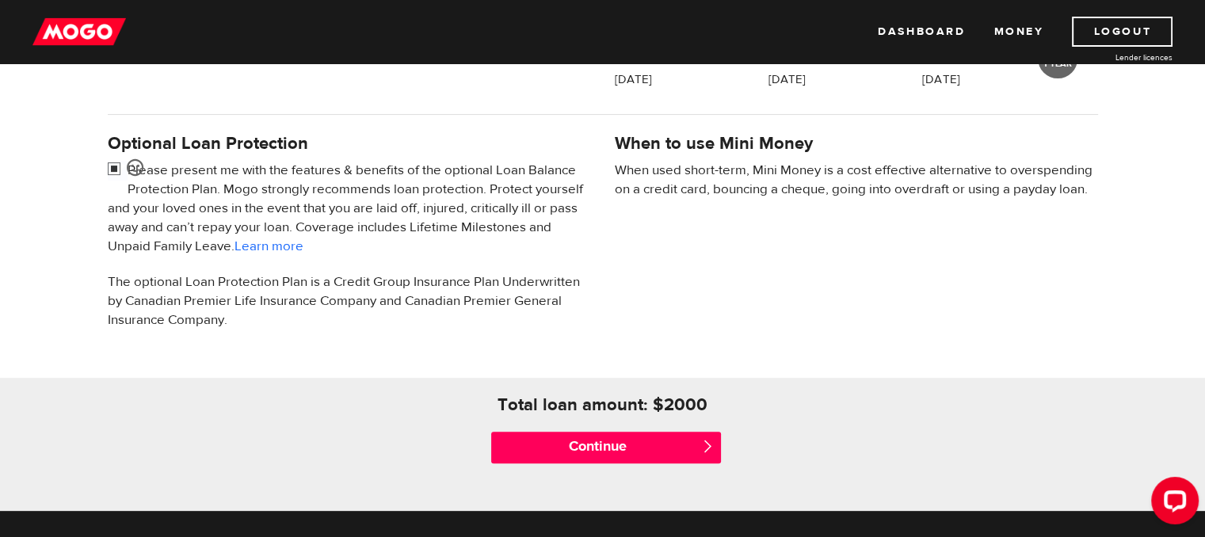
click at [109, 169] on input "checkbox" at bounding box center [118, 171] width 20 height 20
checkbox input "false"
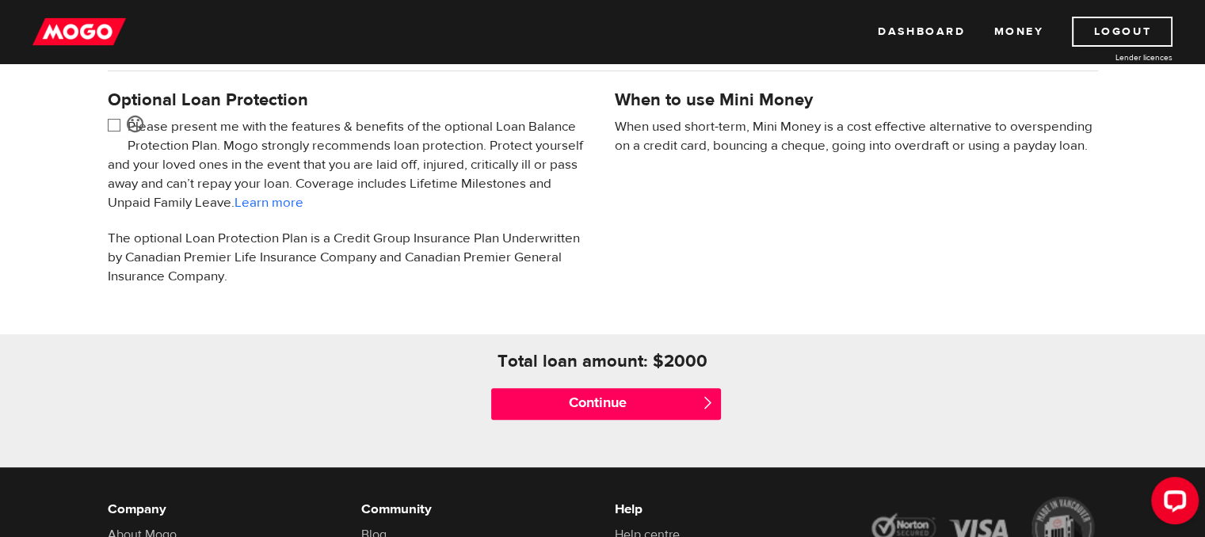
scroll to position [554, 0]
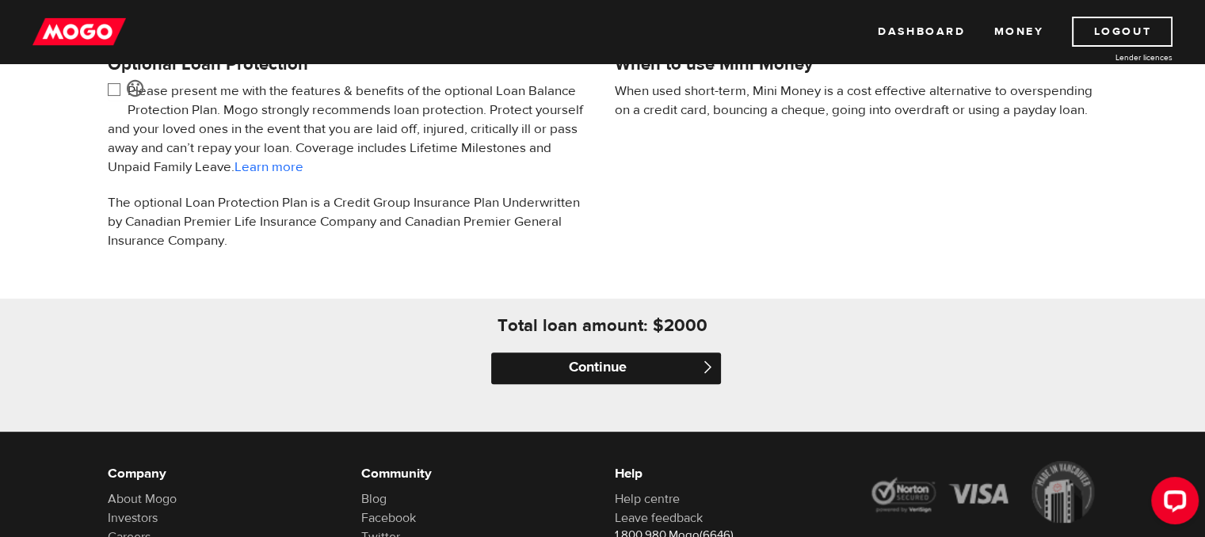
click at [623, 371] on input "Continue" at bounding box center [606, 368] width 230 height 32
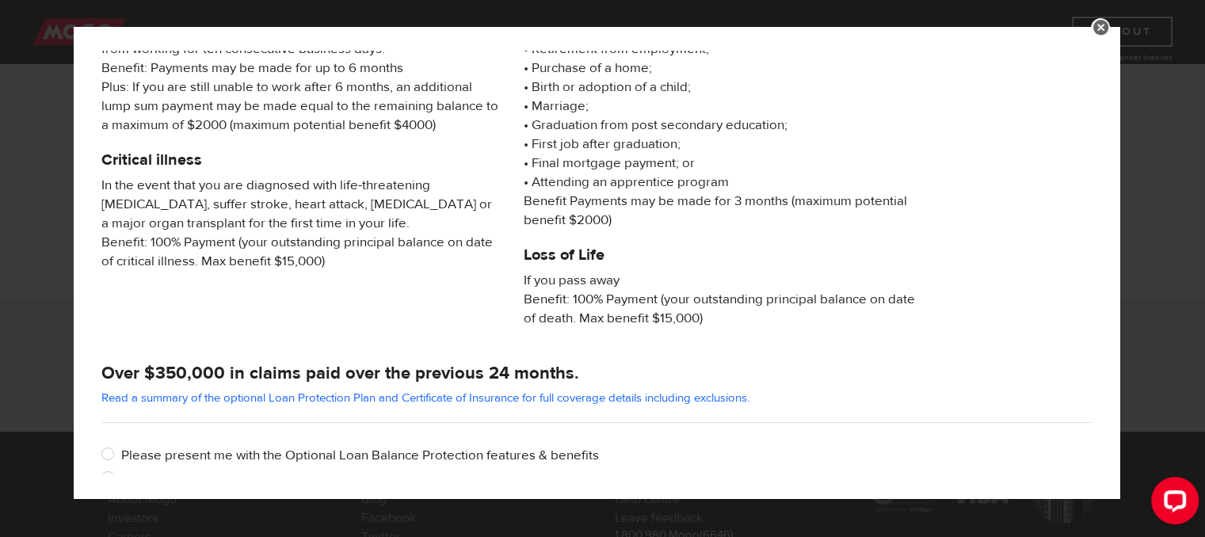
scroll to position [318, 0]
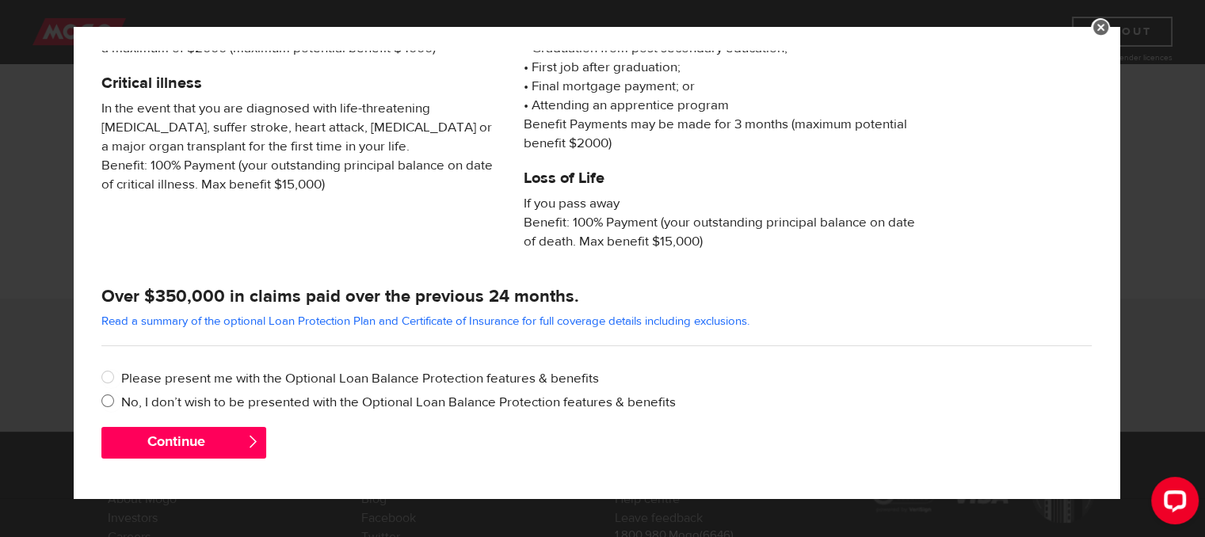
click at [295, 400] on label "No, I don’t wish to be presented with the Optional Loan Balance Protection feat…" at bounding box center [606, 402] width 970 height 19
click at [121, 400] on input "No, I don’t wish to be presented with the Optional Loan Balance Protection feat…" at bounding box center [111, 403] width 20 height 20
radio input "true"
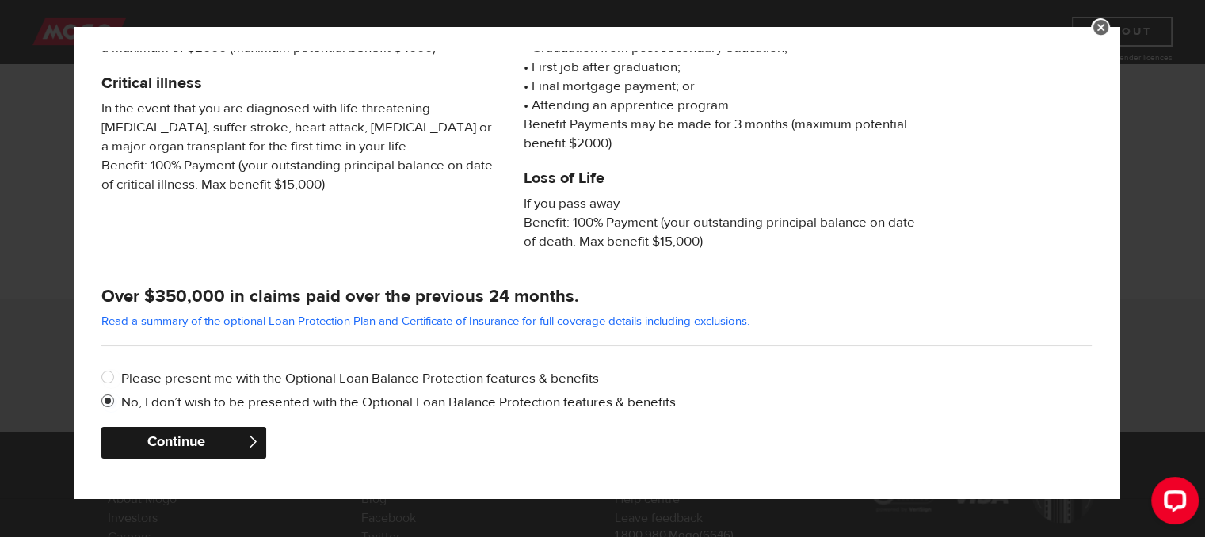
click at [225, 444] on button "Continue" at bounding box center [183, 443] width 165 height 32
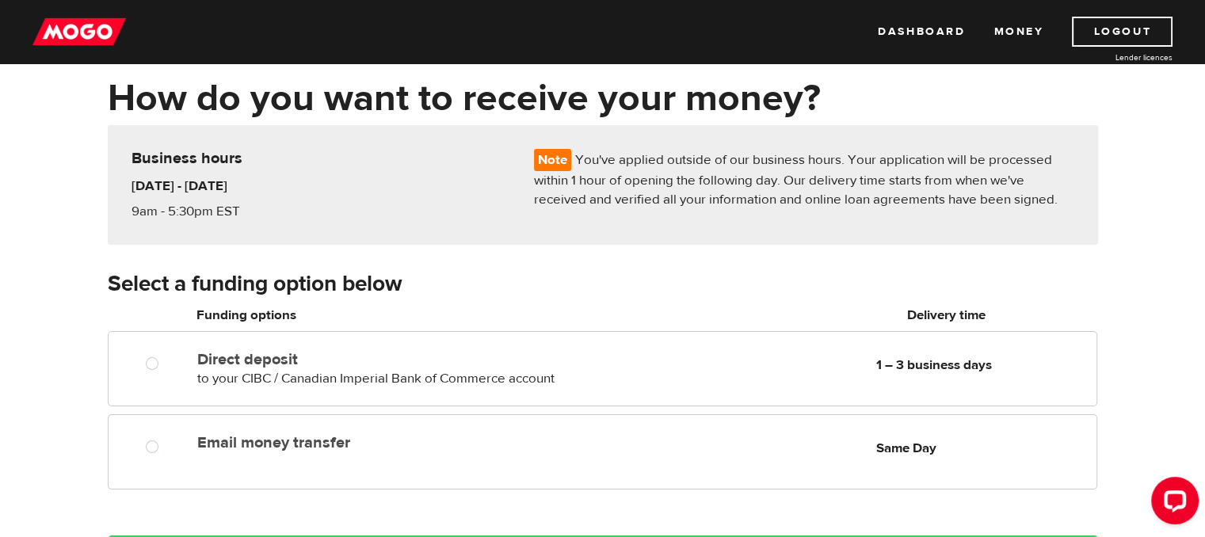
scroll to position [158, 0]
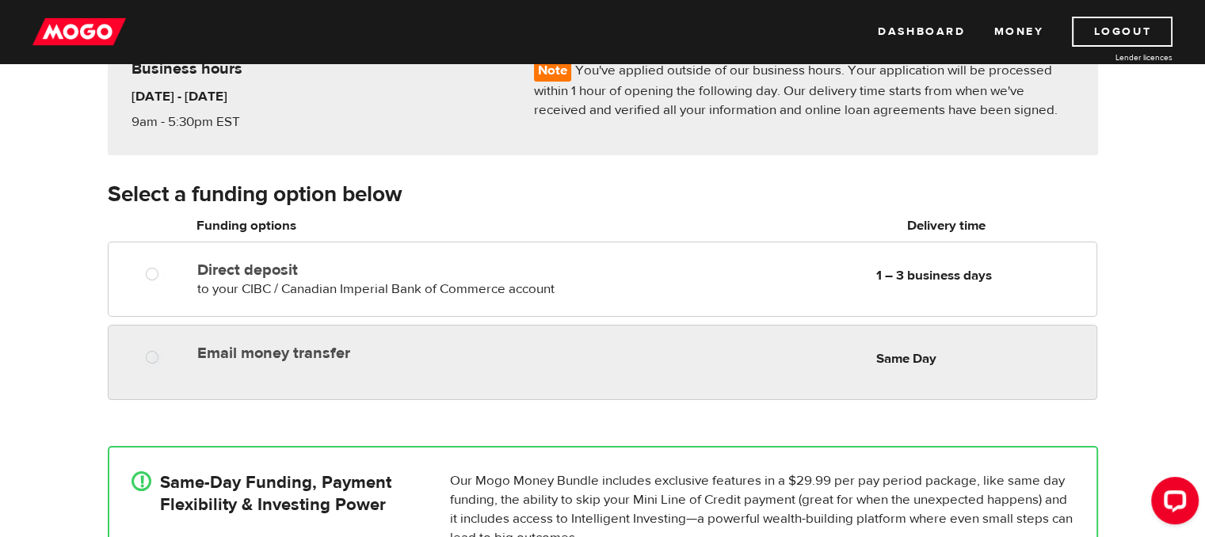
radio input "true"
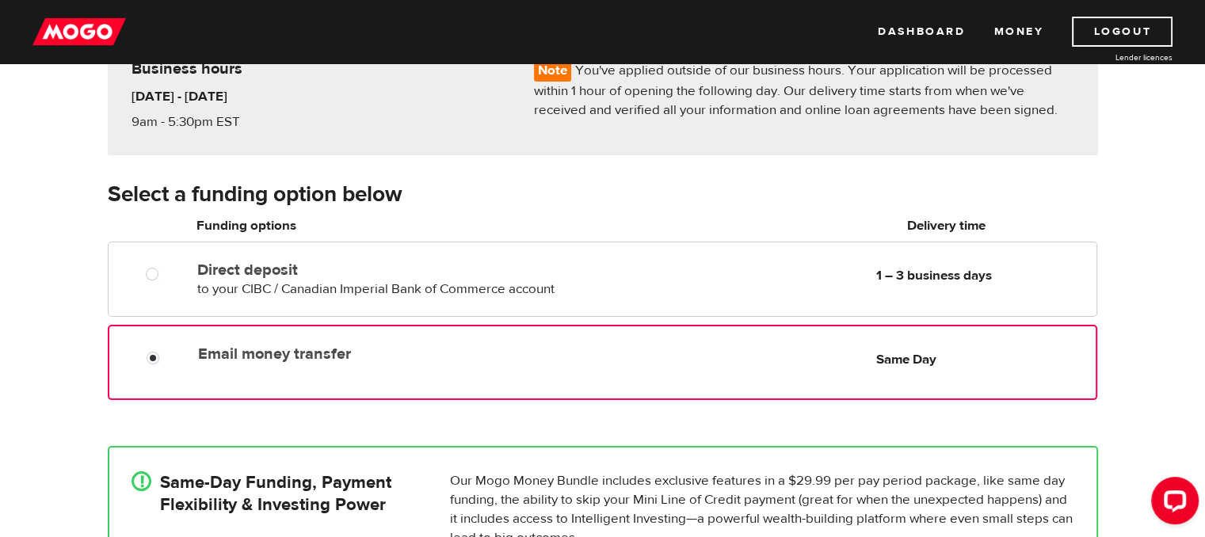
click at [643, 366] on div "Email money transfer Delivery in Same Day Same Day" at bounding box center [643, 353] width 903 height 31
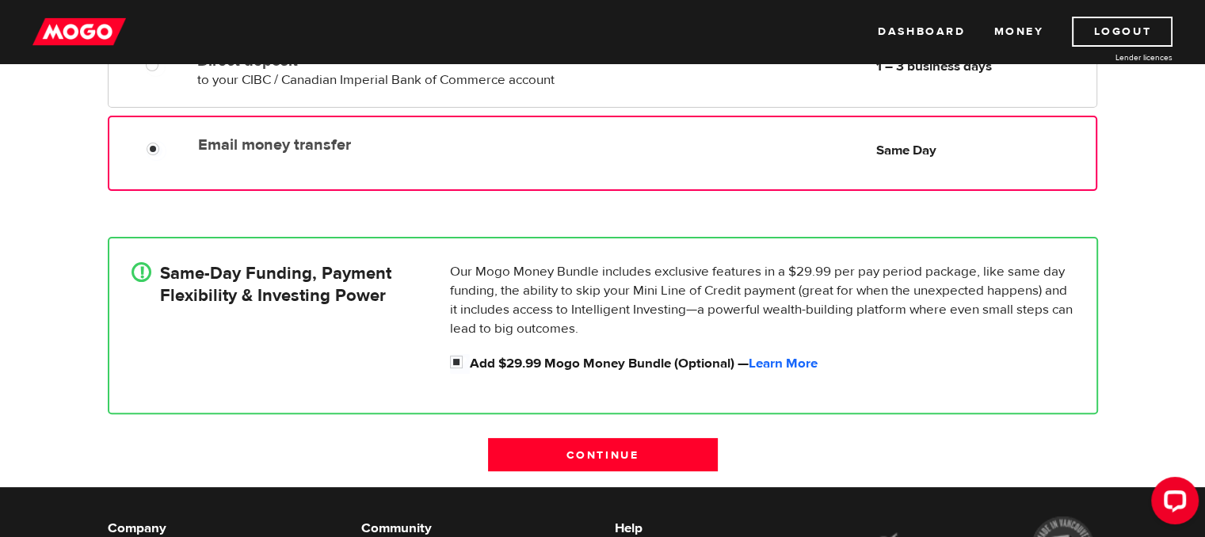
scroll to position [396, 0]
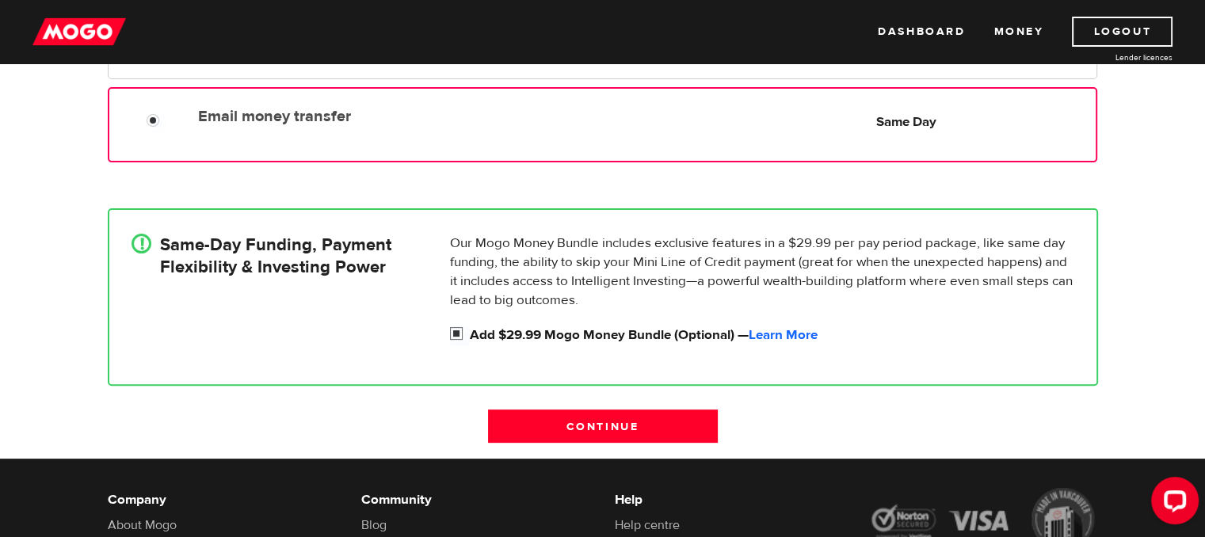
click at [529, 340] on label "Add $29.99 Mogo Money Bundle (Optional) — Learn More" at bounding box center [772, 335] width 604 height 19
click at [470, 340] on input "Add $29.99 Mogo Money Bundle (Optional) — Learn More" at bounding box center [460, 336] width 20 height 20
checkbox input "false"
radio input "false"
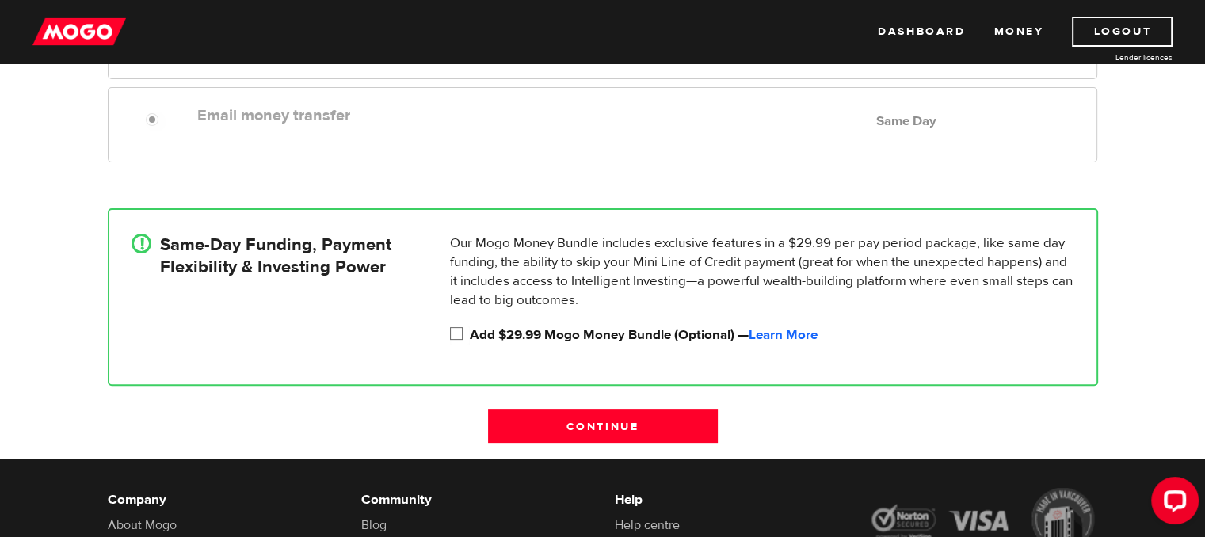
click at [592, 340] on label "Add $29.99 Mogo Money Bundle (Optional) — Learn More" at bounding box center [772, 335] width 604 height 19
click at [470, 340] on input "Add $29.99 Mogo Money Bundle (Optional) — Learn More" at bounding box center [460, 336] width 20 height 20
checkbox input "true"
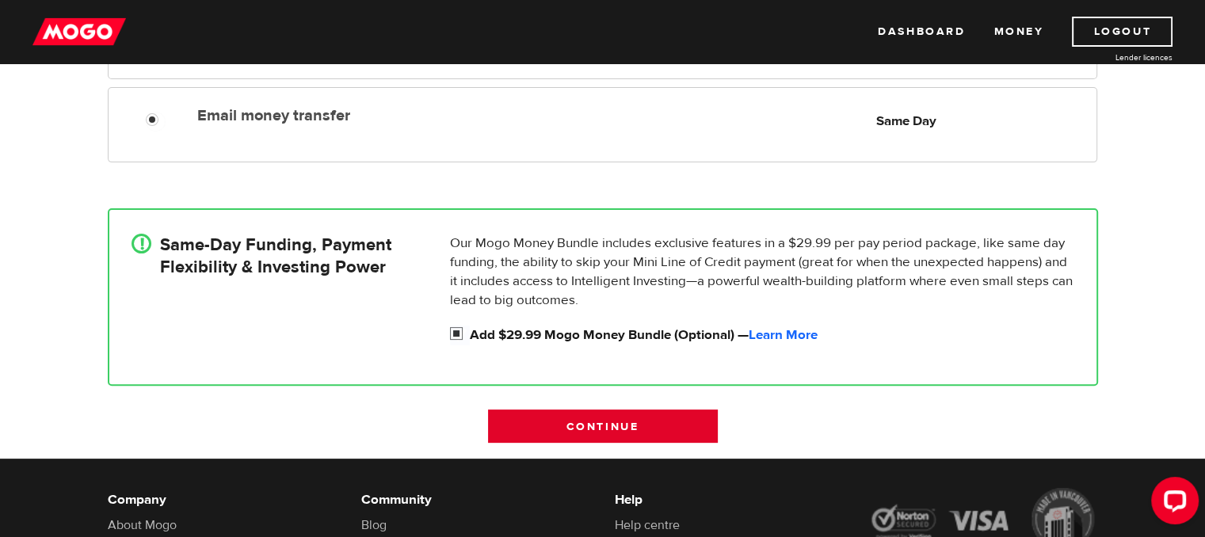
click at [656, 432] on input "Continue" at bounding box center [603, 425] width 230 height 33
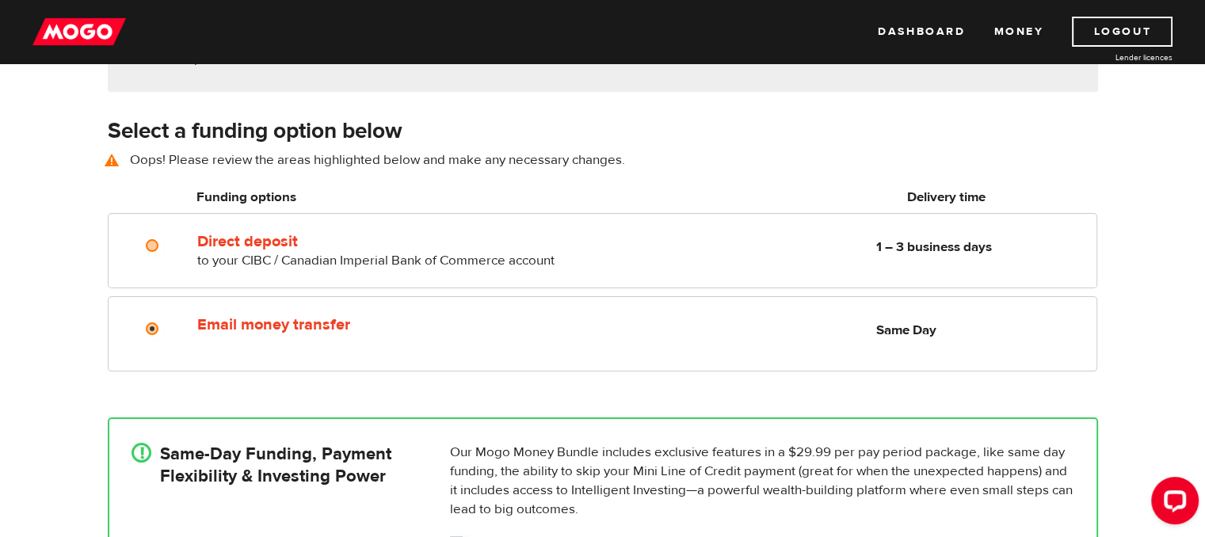
scroll to position [220, 0]
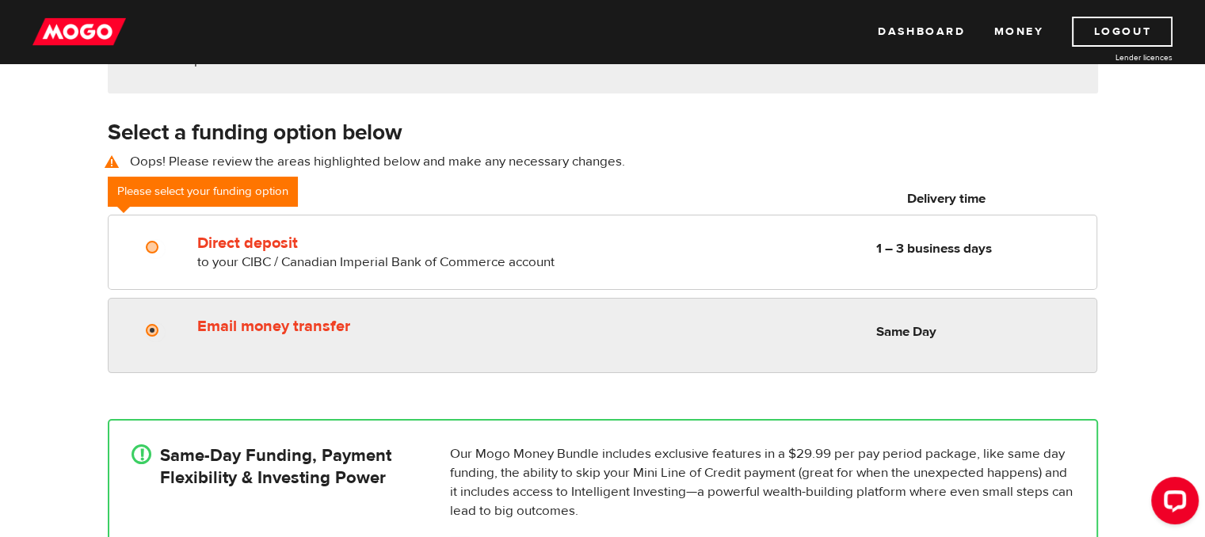
radio input "true"
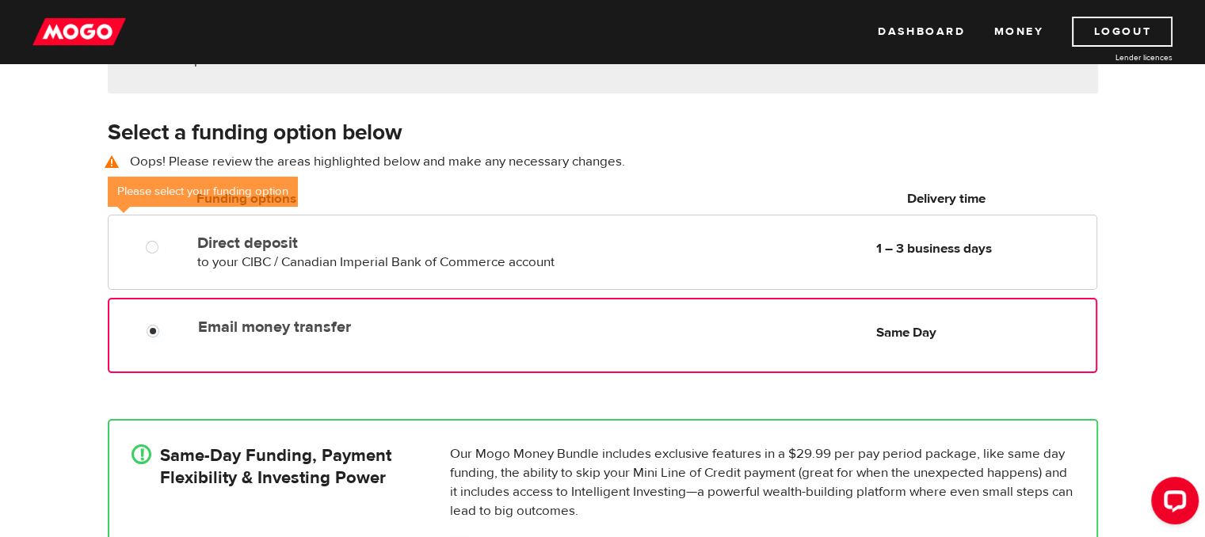
click at [329, 322] on label "Email money transfer" at bounding box center [380, 327] width 364 height 19
click at [166, 323] on input "Email money transfer" at bounding box center [157, 333] width 20 height 20
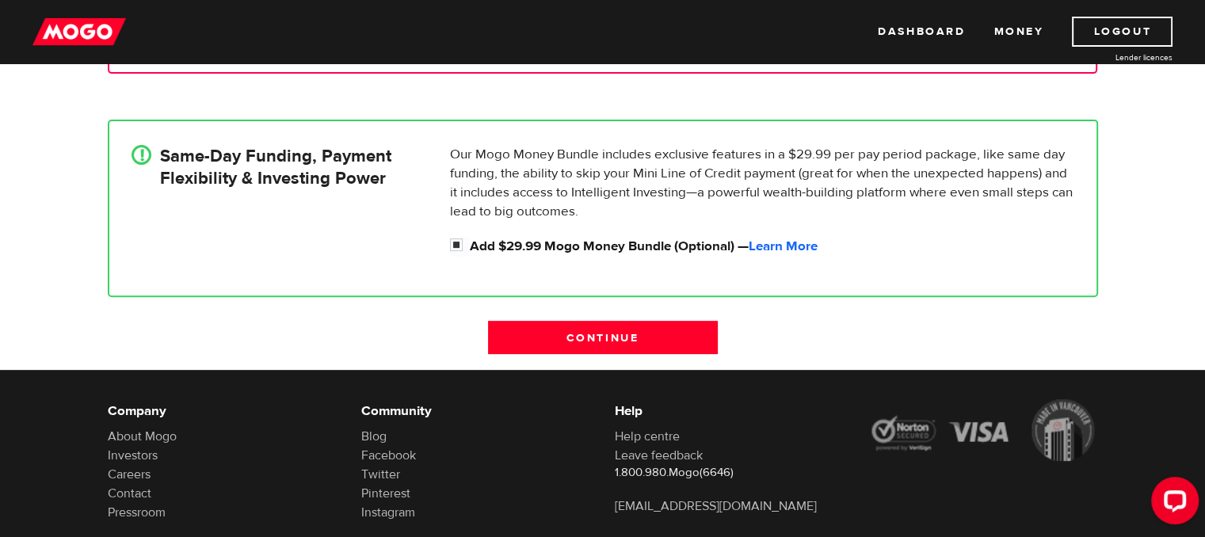
scroll to position [537, 0]
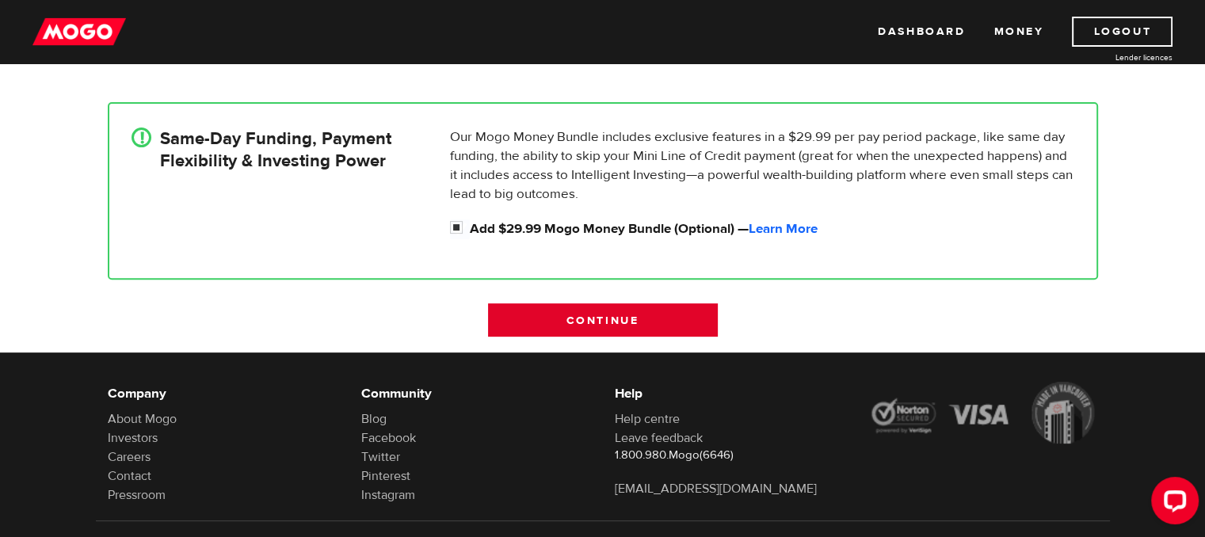
click at [572, 307] on input "Continue" at bounding box center [603, 319] width 230 height 33
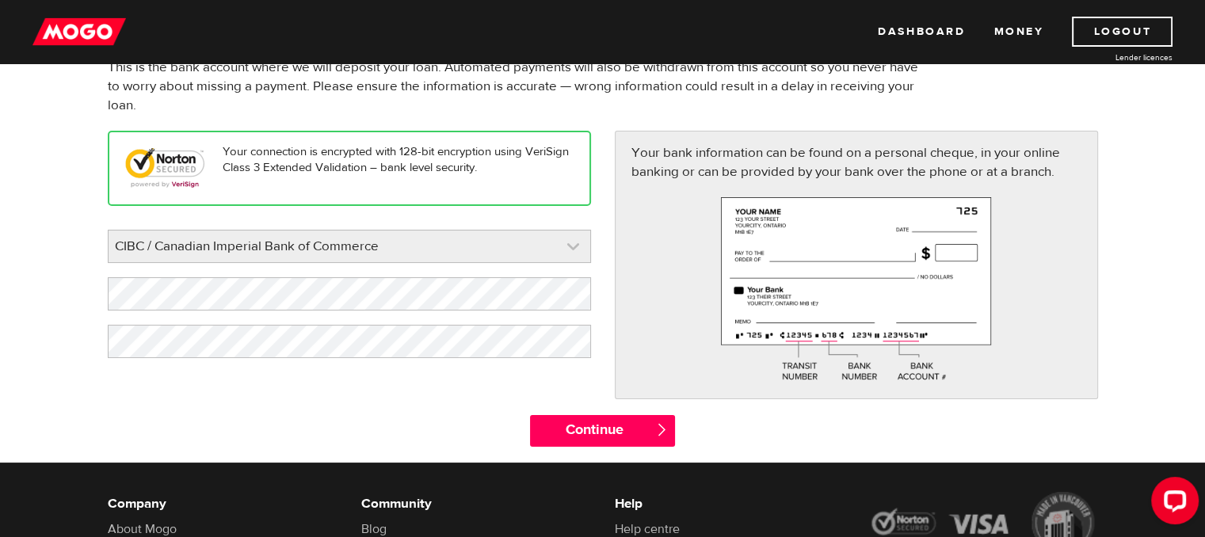
scroll to position [143, 0]
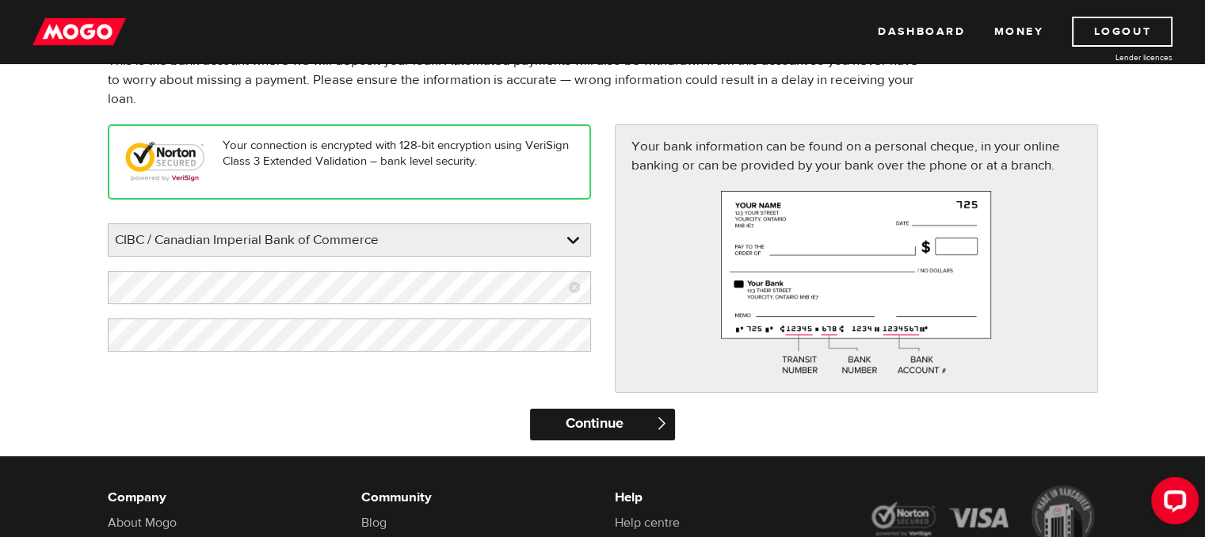
click at [588, 421] on input "Continue" at bounding box center [602, 425] width 145 height 32
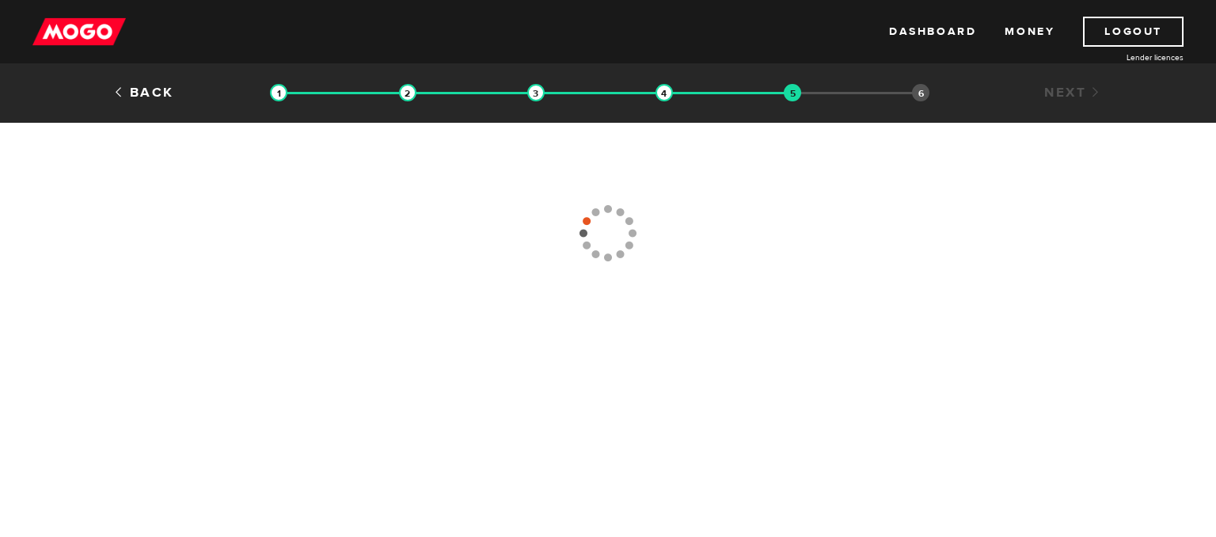
type input "(416) 221-2009"
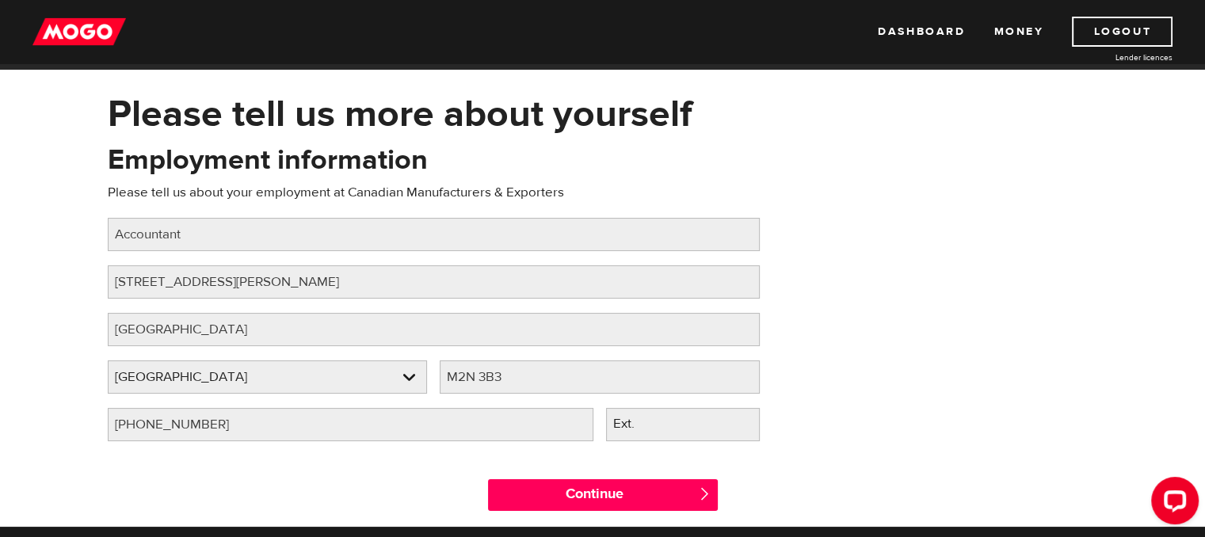
scroll to position [52, 0]
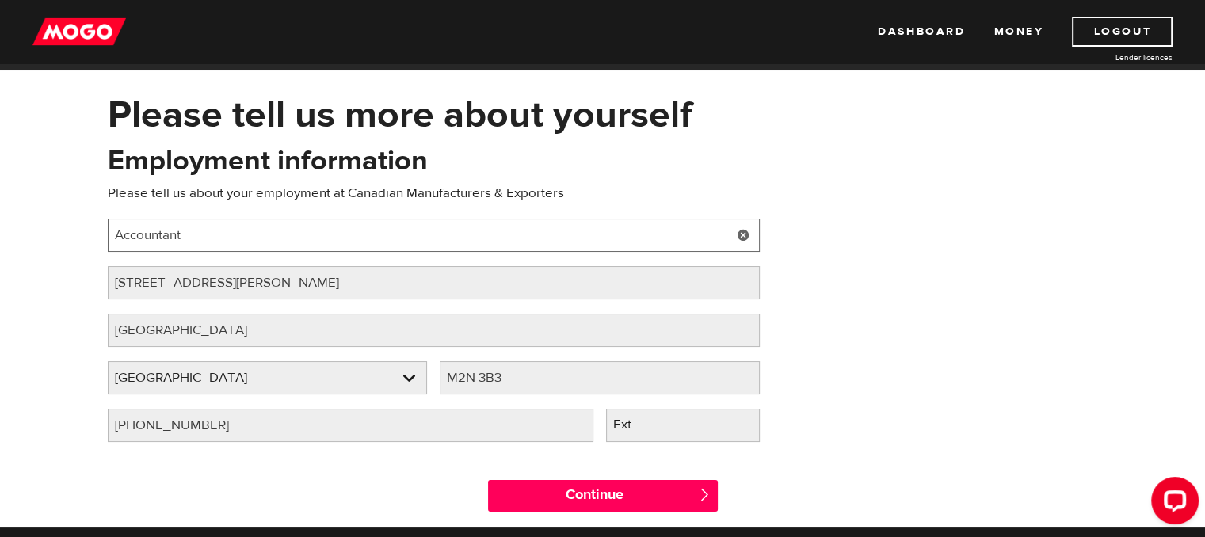
click at [375, 238] on input "Accountant" at bounding box center [434, 235] width 652 height 33
type input "{"
type input "Program Accountant"
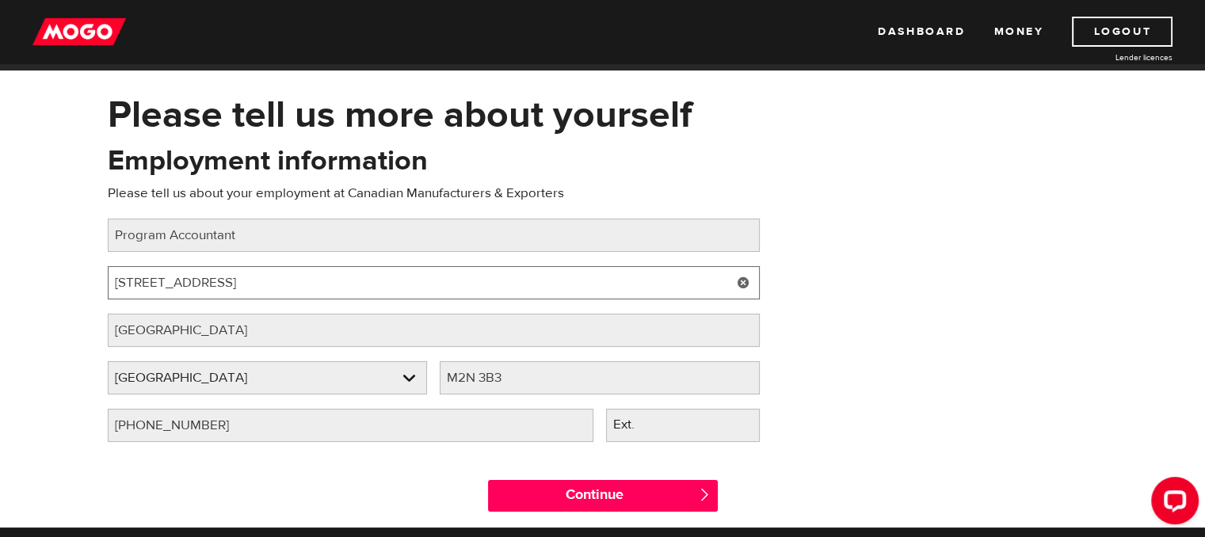
type input "67 Yonge Street"
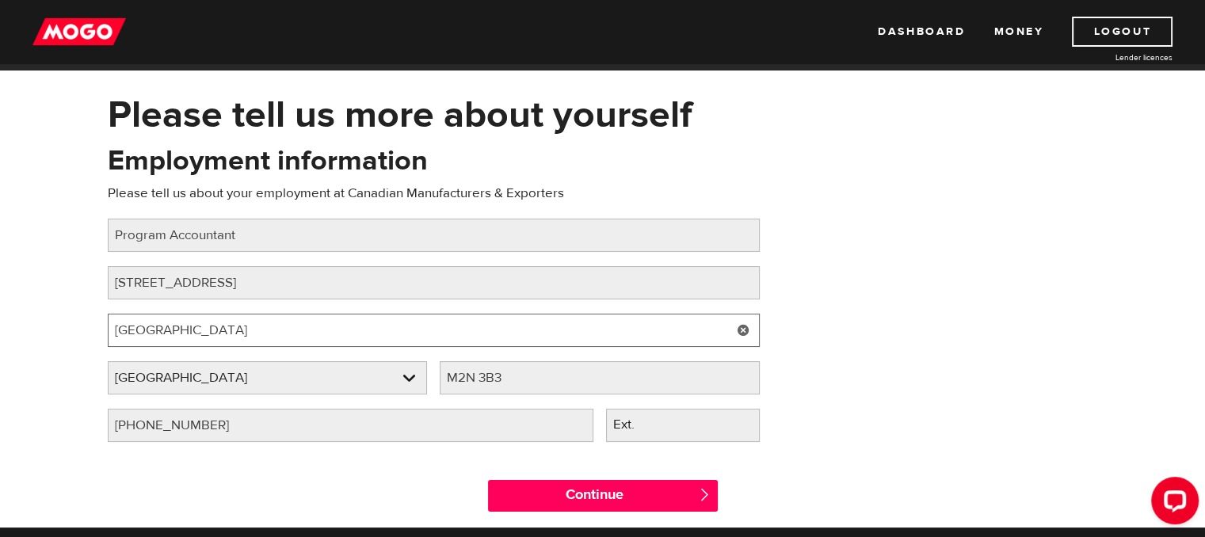
type input "Toronto"
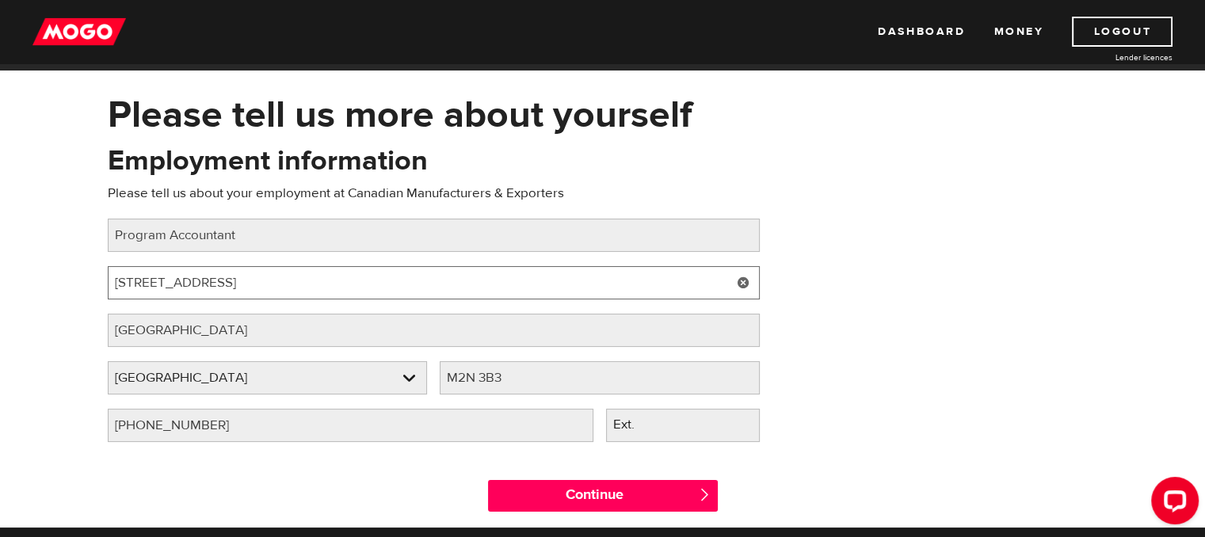
click at [339, 290] on input "67 Yonge Street" at bounding box center [434, 282] width 652 height 33
type input "67 Yonge Street Suite 1400"
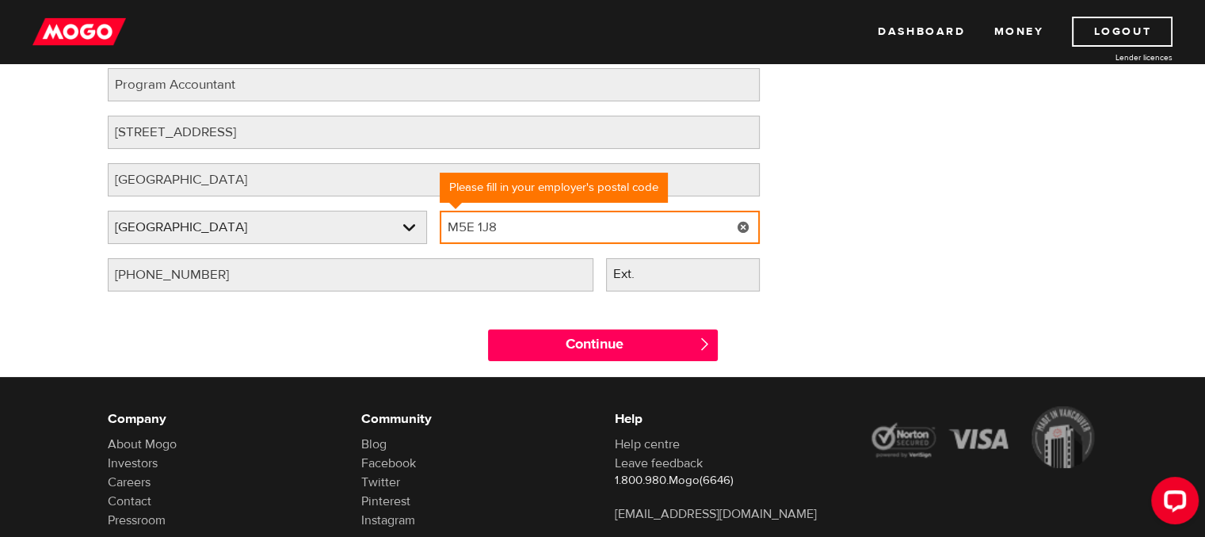
scroll to position [98, 0]
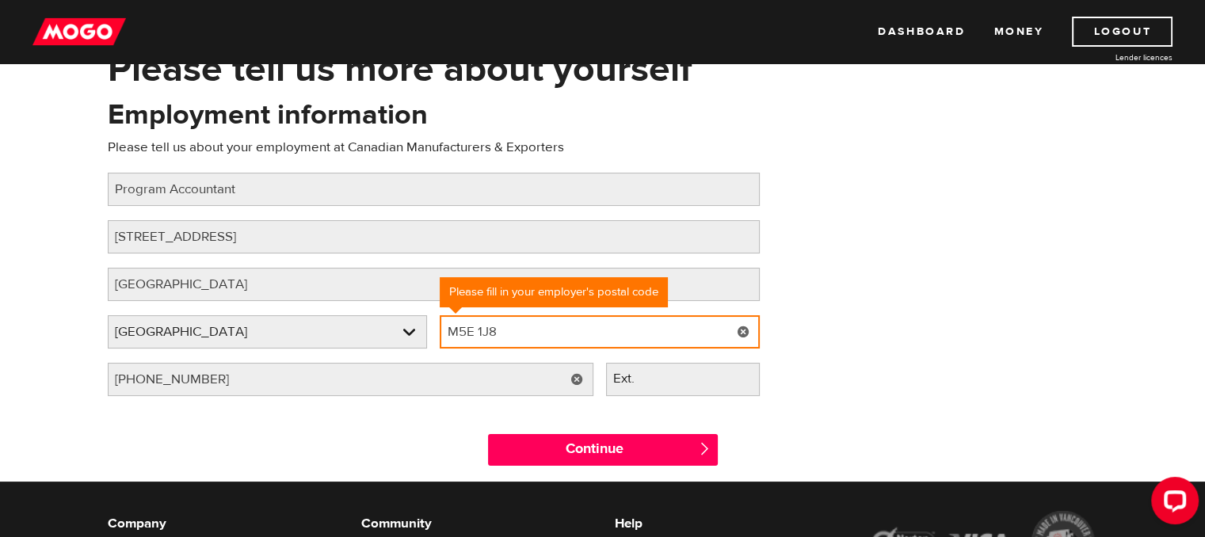
type input "M5E 1J8"
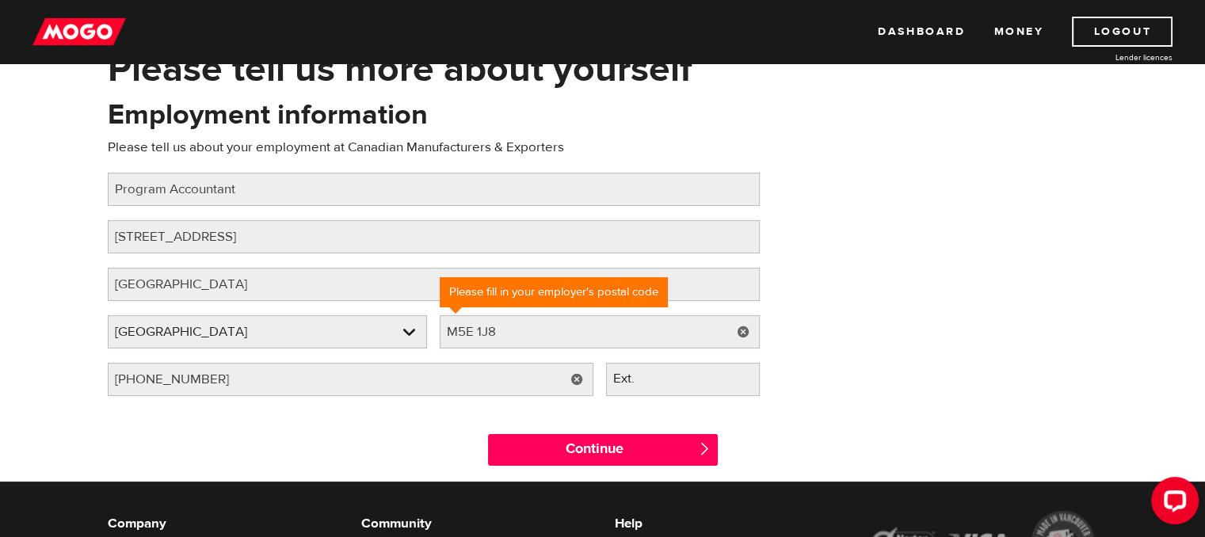
click at [579, 378] on link at bounding box center [577, 379] width 32 height 33
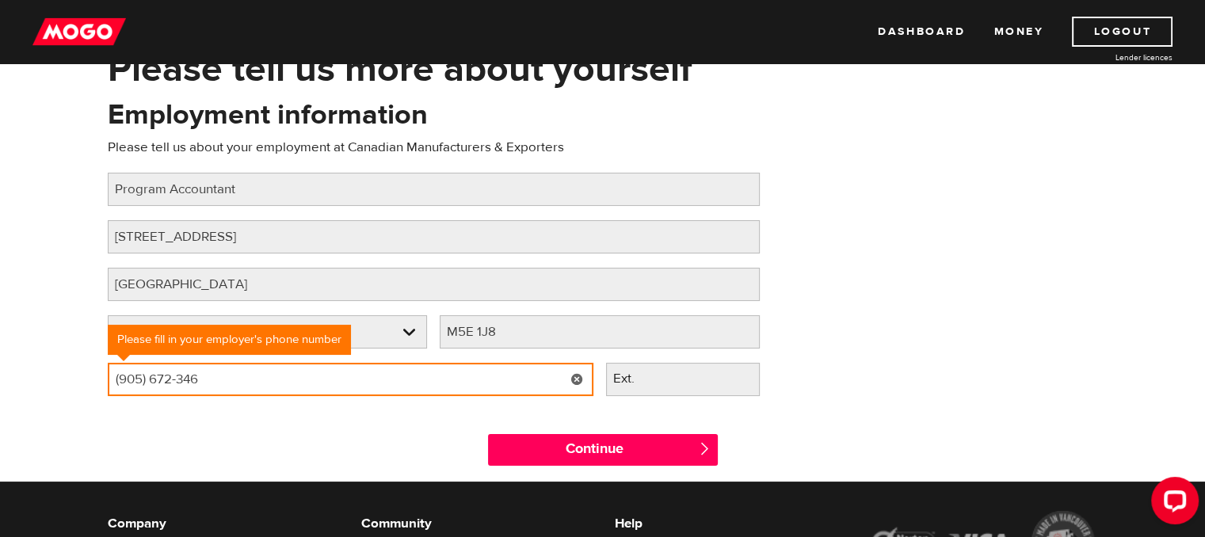
type input "(905) 672-3466"
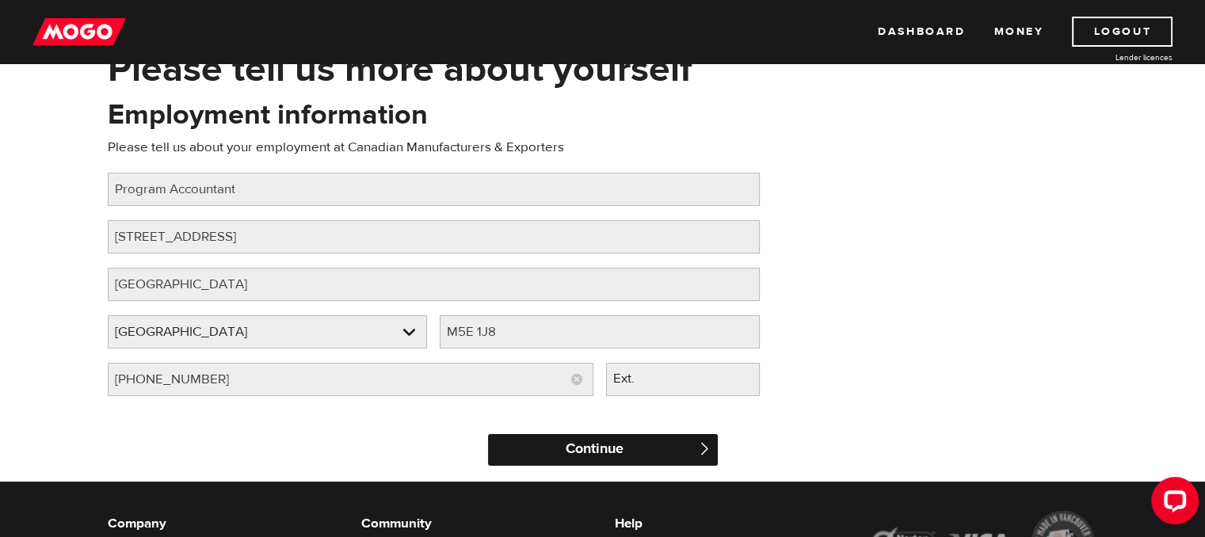
click at [646, 444] on input "Continue" at bounding box center [603, 450] width 230 height 32
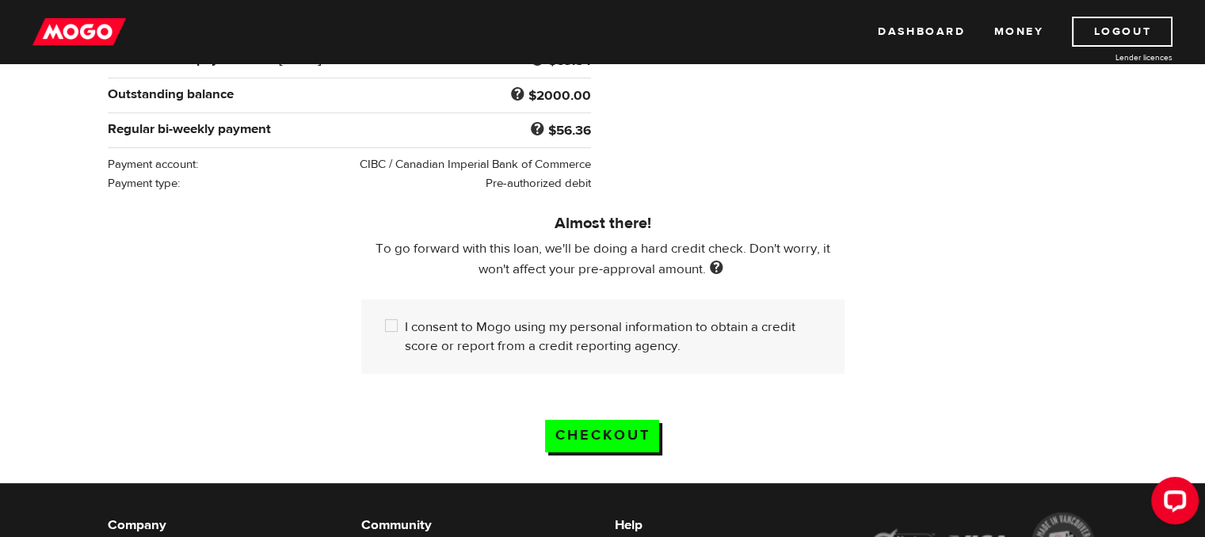
scroll to position [363, 0]
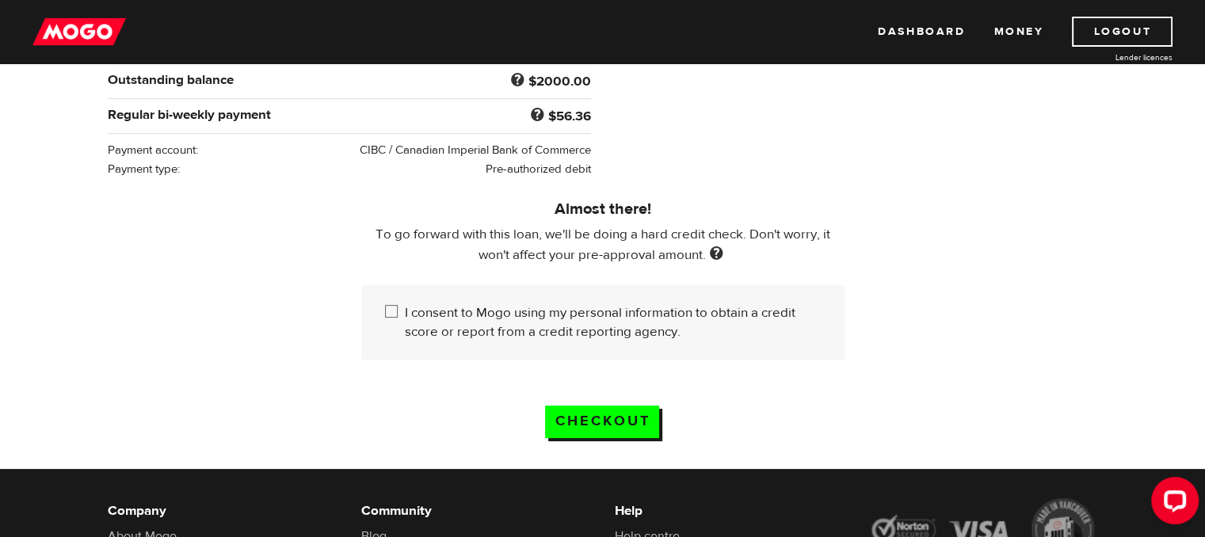
click at [488, 324] on label "I consent to Mogo using my personal information to obtain a credit score or rep…" at bounding box center [613, 322] width 416 height 38
click at [405, 323] on input "I consent to Mogo using my personal information to obtain a credit score or rep…" at bounding box center [395, 313] width 20 height 20
checkbox input "true"
click at [562, 421] on input "Checkout" at bounding box center [602, 421] width 114 height 32
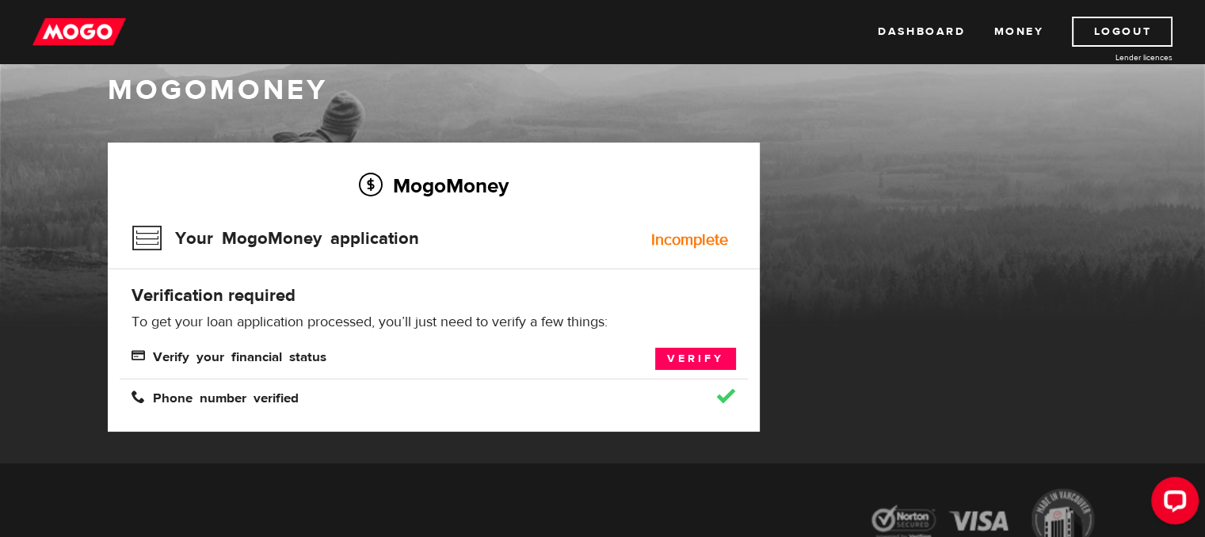
scroll to position [32, 0]
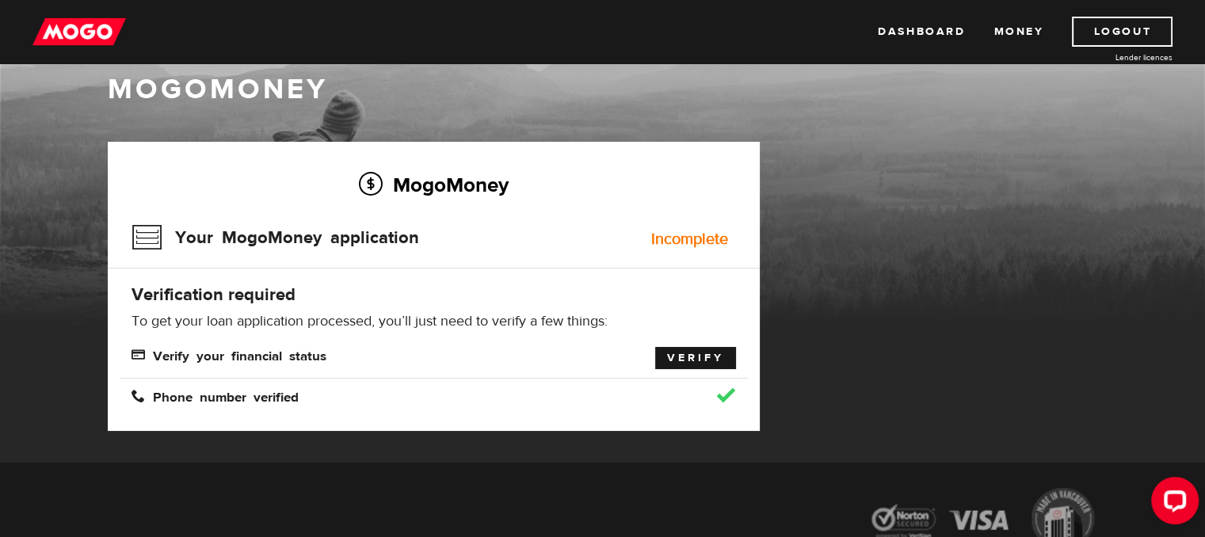
click at [702, 349] on link "Verify" at bounding box center [695, 358] width 81 height 22
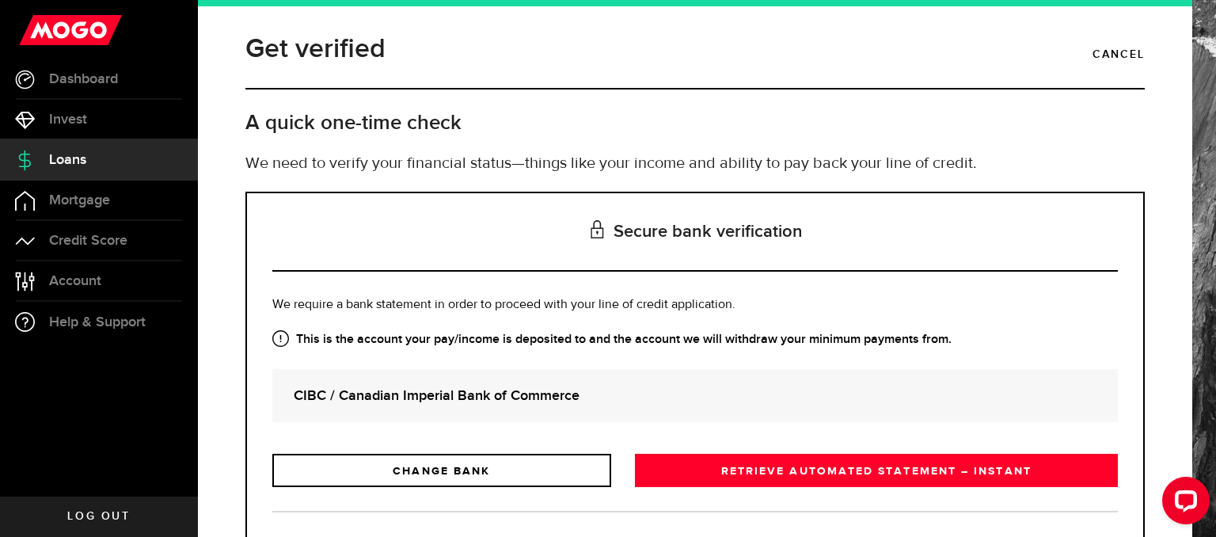
scroll to position [86, 0]
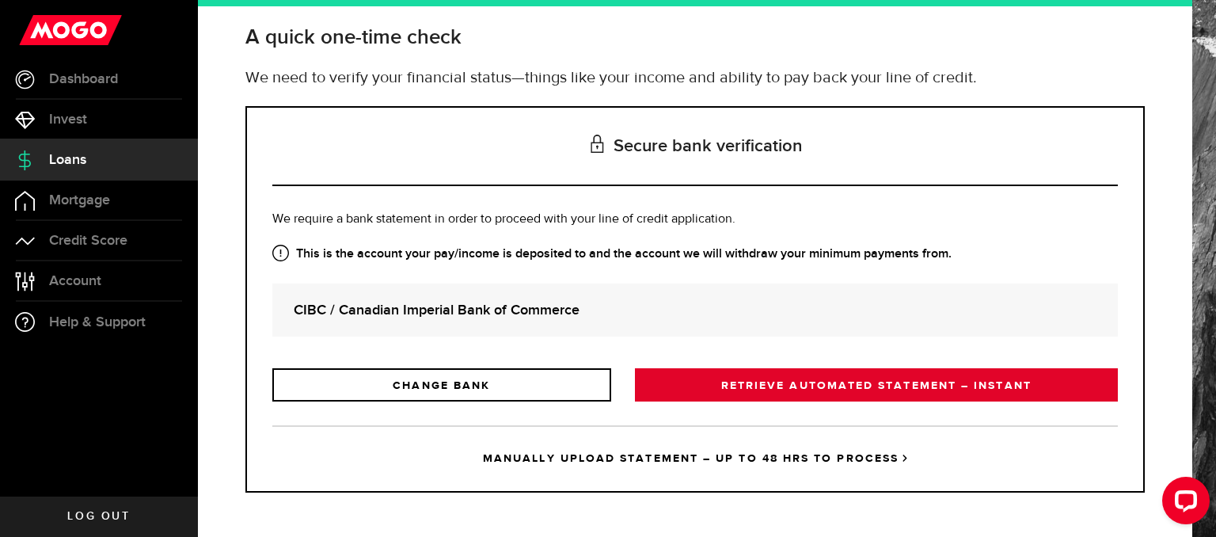
click at [691, 383] on link "RETRIEVE AUTOMATED STATEMENT – INSTANT" at bounding box center [876, 384] width 483 height 33
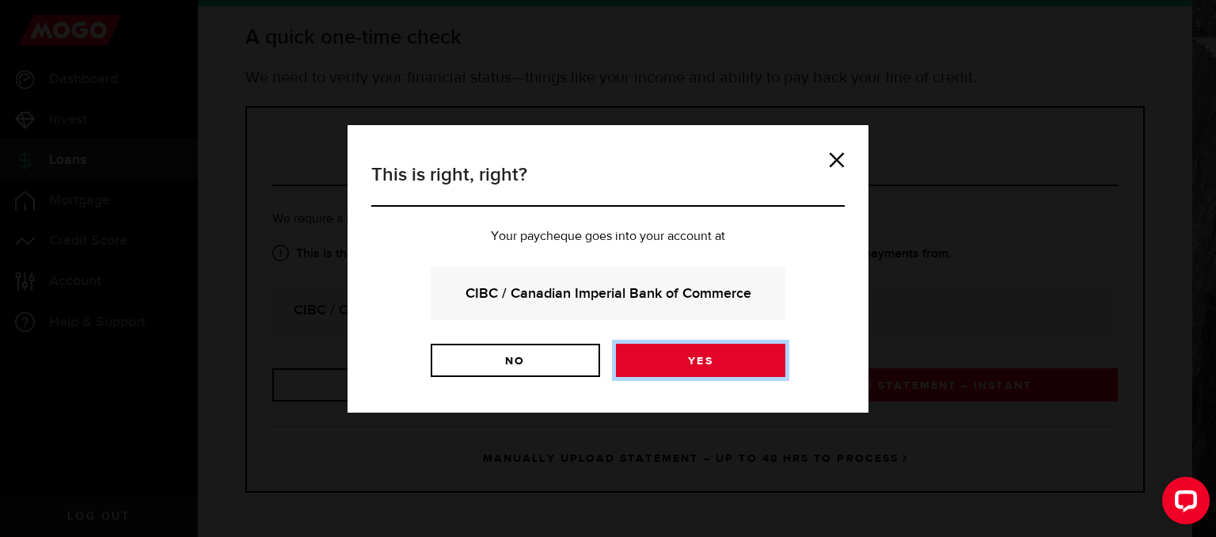
click at [684, 362] on link "Yes" at bounding box center [700, 360] width 169 height 33
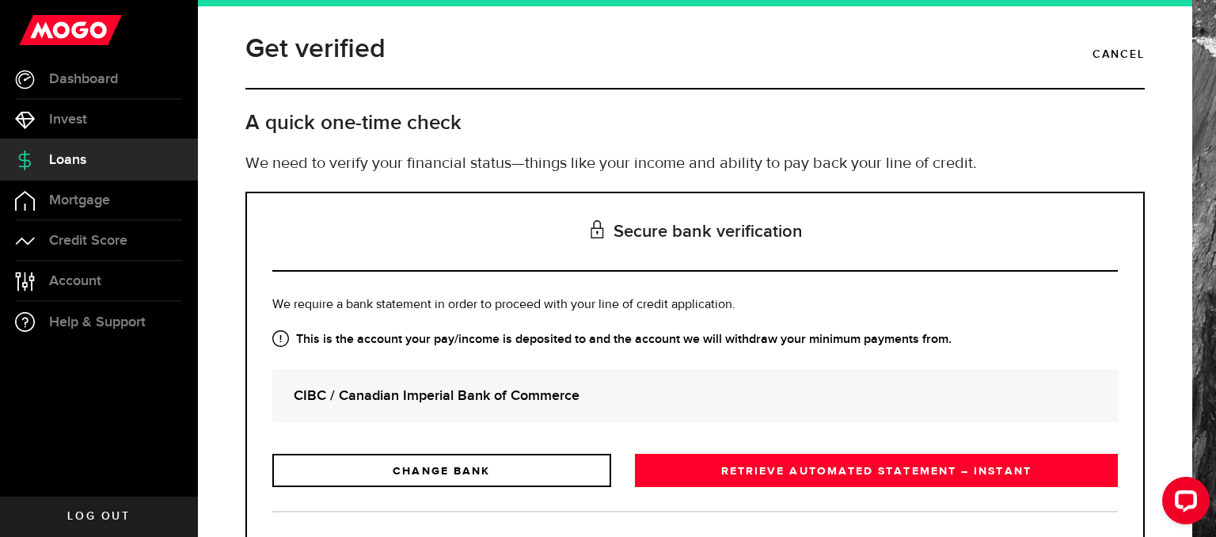
scroll to position [86, 0]
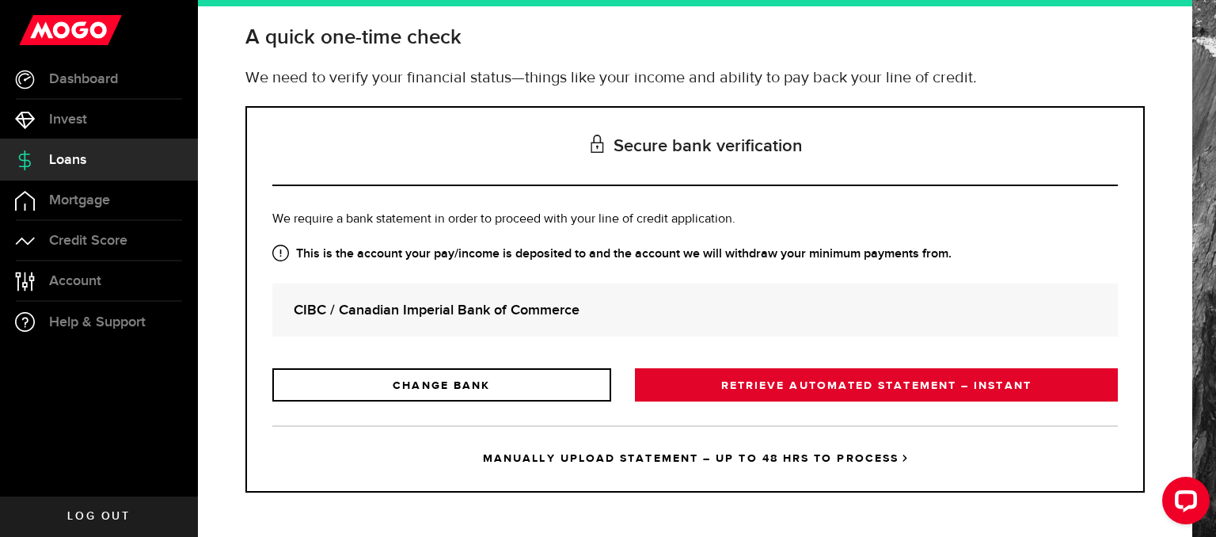
click at [753, 384] on link "RETRIEVE AUTOMATED STATEMENT – INSTANT" at bounding box center [876, 384] width 483 height 33
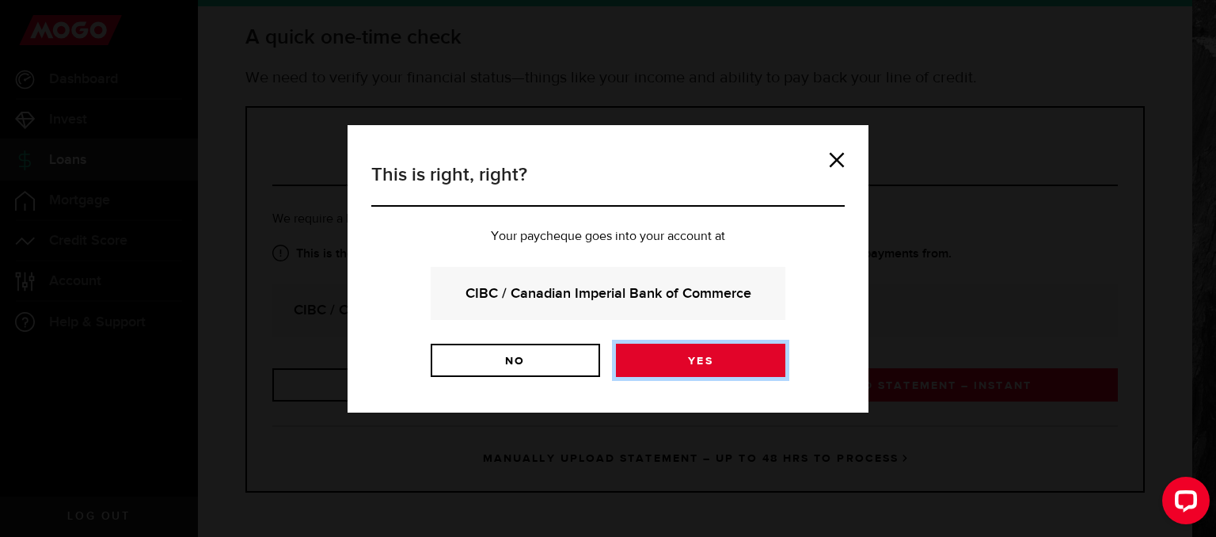
click at [694, 371] on link "Yes" at bounding box center [700, 360] width 169 height 33
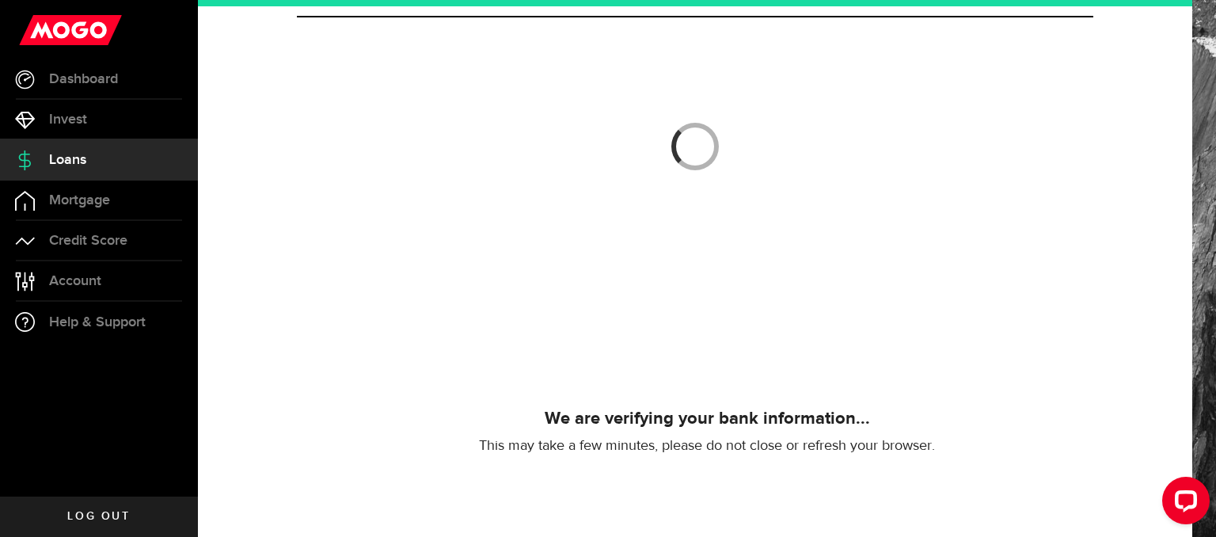
scroll to position [70, 0]
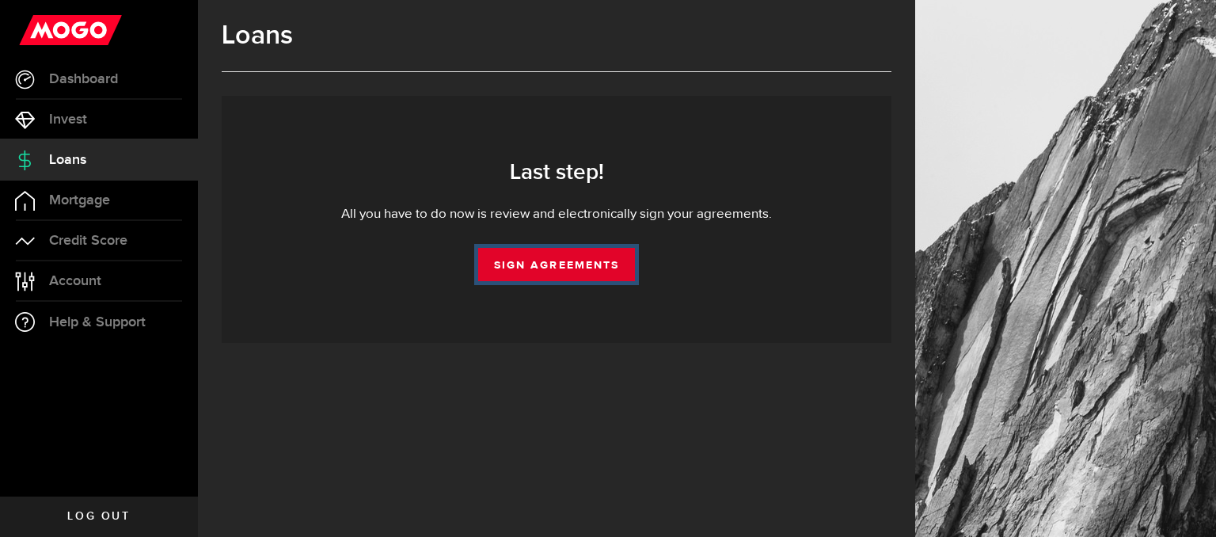
click at [621, 264] on link "Sign Agreements" at bounding box center [556, 264] width 157 height 33
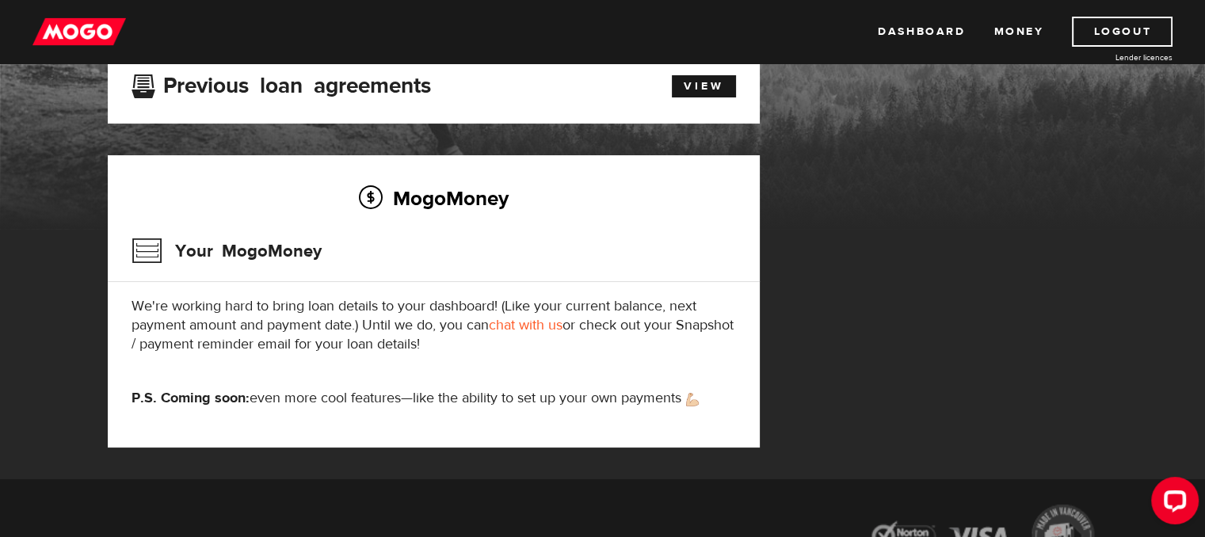
scroll to position [130, 0]
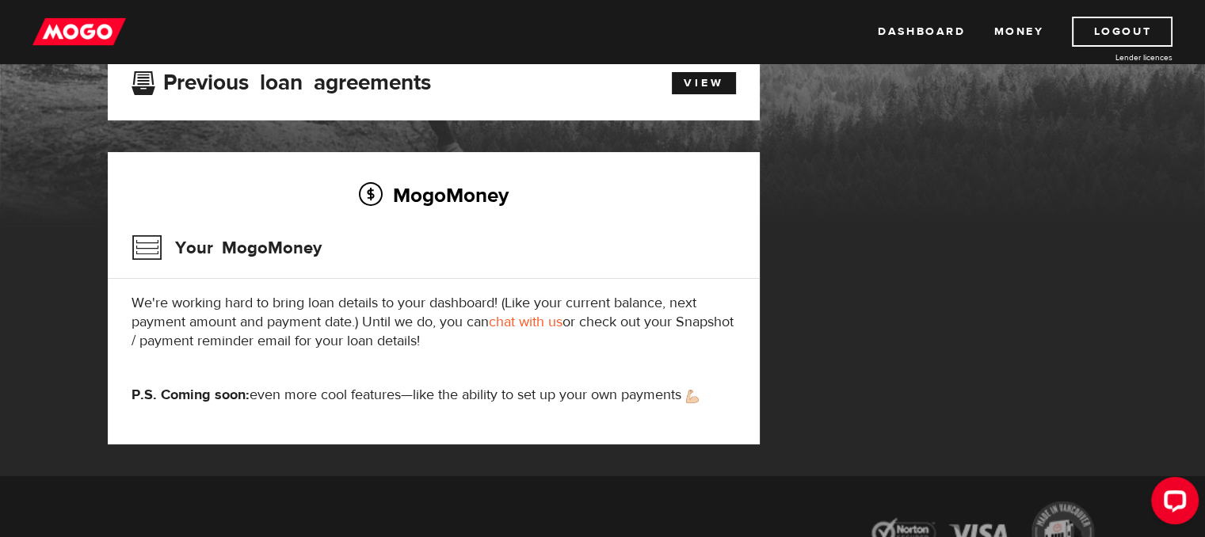
click at [535, 323] on link "chat with us" at bounding box center [526, 322] width 74 height 18
click at [680, 83] on link "View" at bounding box center [704, 83] width 64 height 22
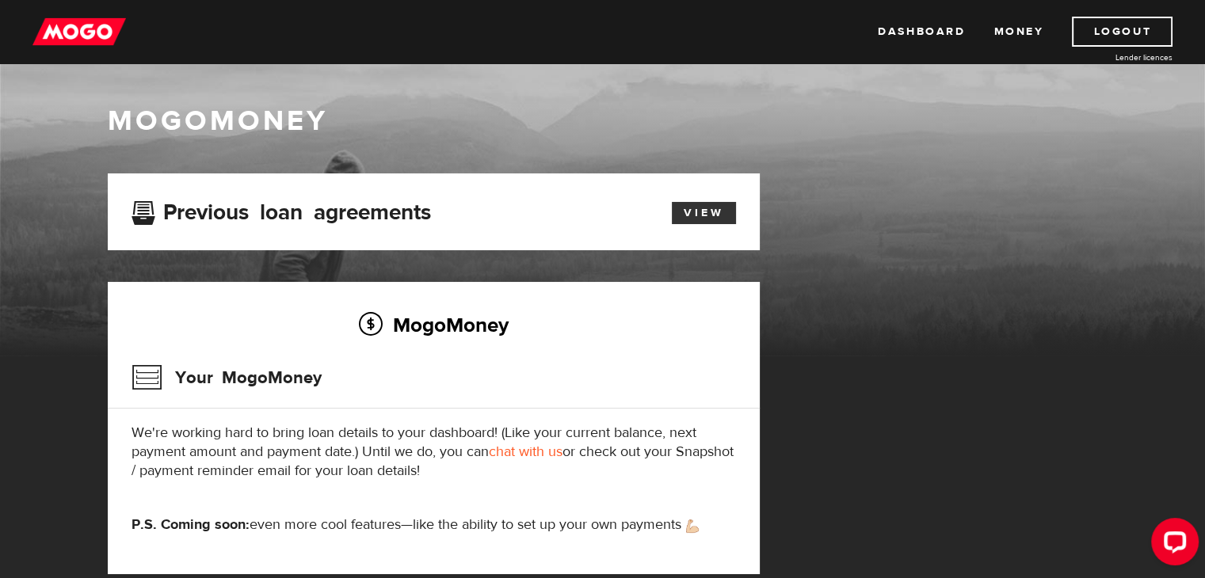
click at [710, 211] on link "View" at bounding box center [704, 213] width 64 height 22
click at [763, 106] on h1 "MogoMoney" at bounding box center [603, 121] width 990 height 33
click at [1004, 29] on link "Money" at bounding box center [1018, 32] width 50 height 30
